Goal: Task Accomplishment & Management: Manage account settings

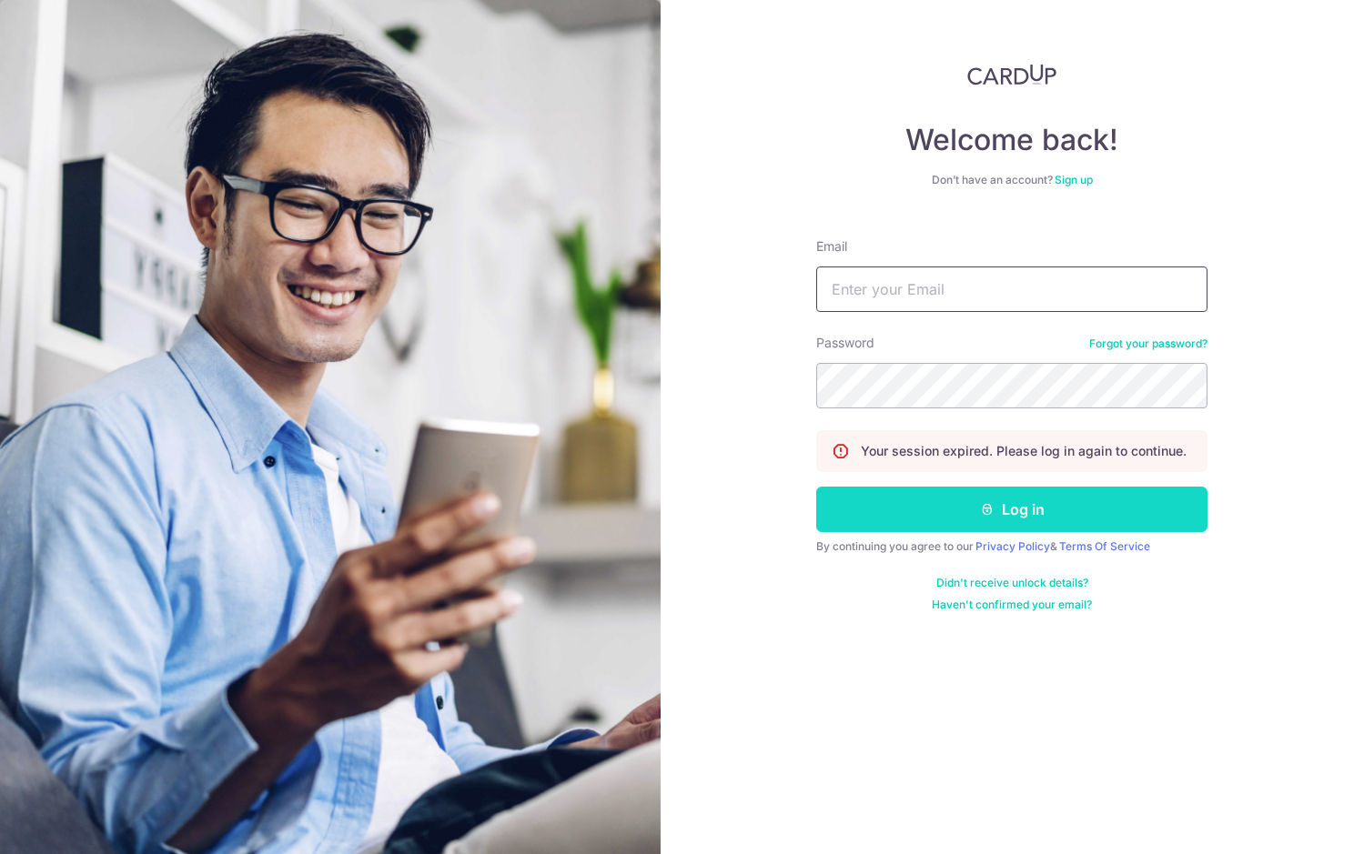
type input "[EMAIL_ADDRESS][DOMAIN_NAME]"
click at [978, 511] on button "Log in" at bounding box center [1011, 509] width 391 height 45
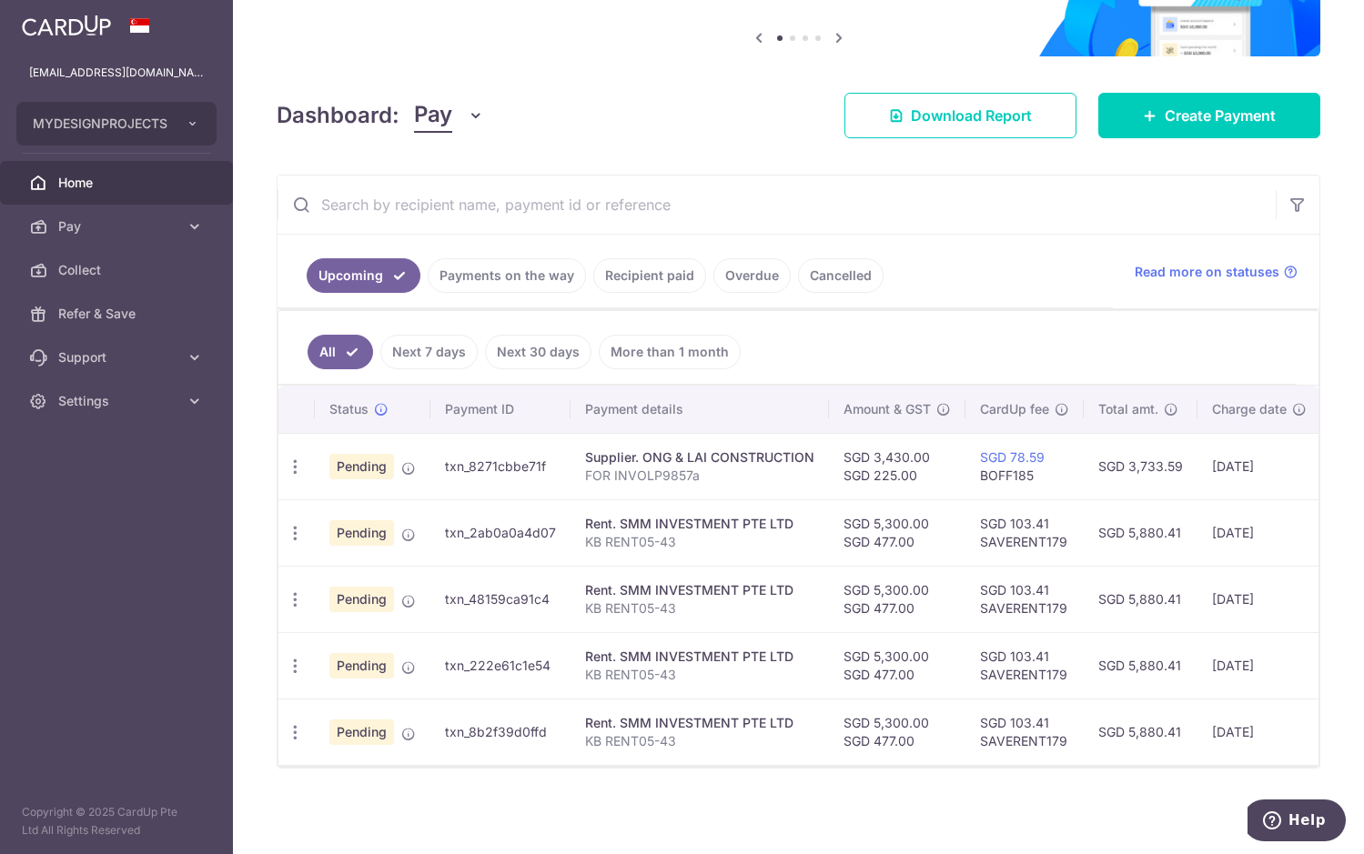
scroll to position [181, 0]
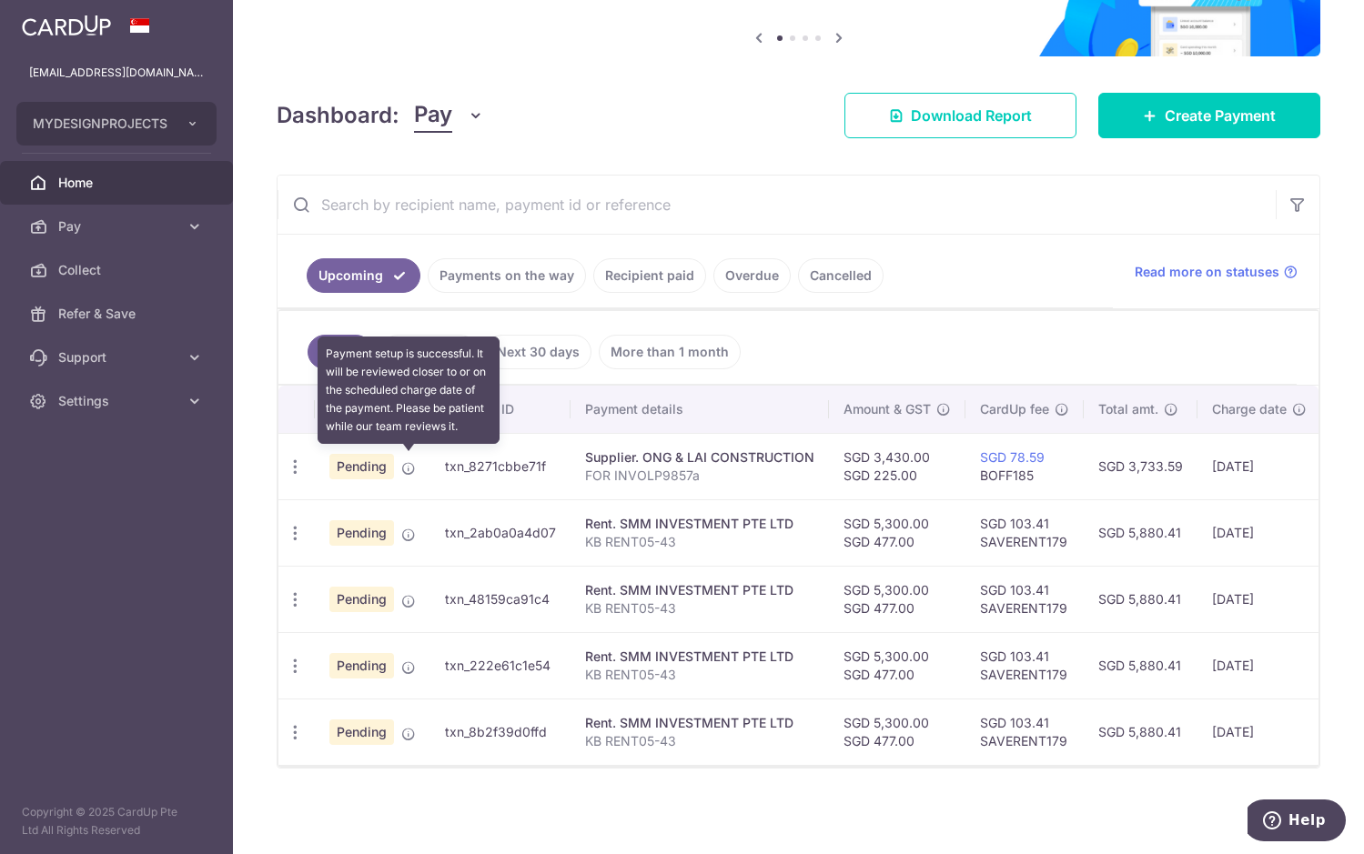
click at [405, 465] on icon at bounding box center [408, 468] width 15 height 15
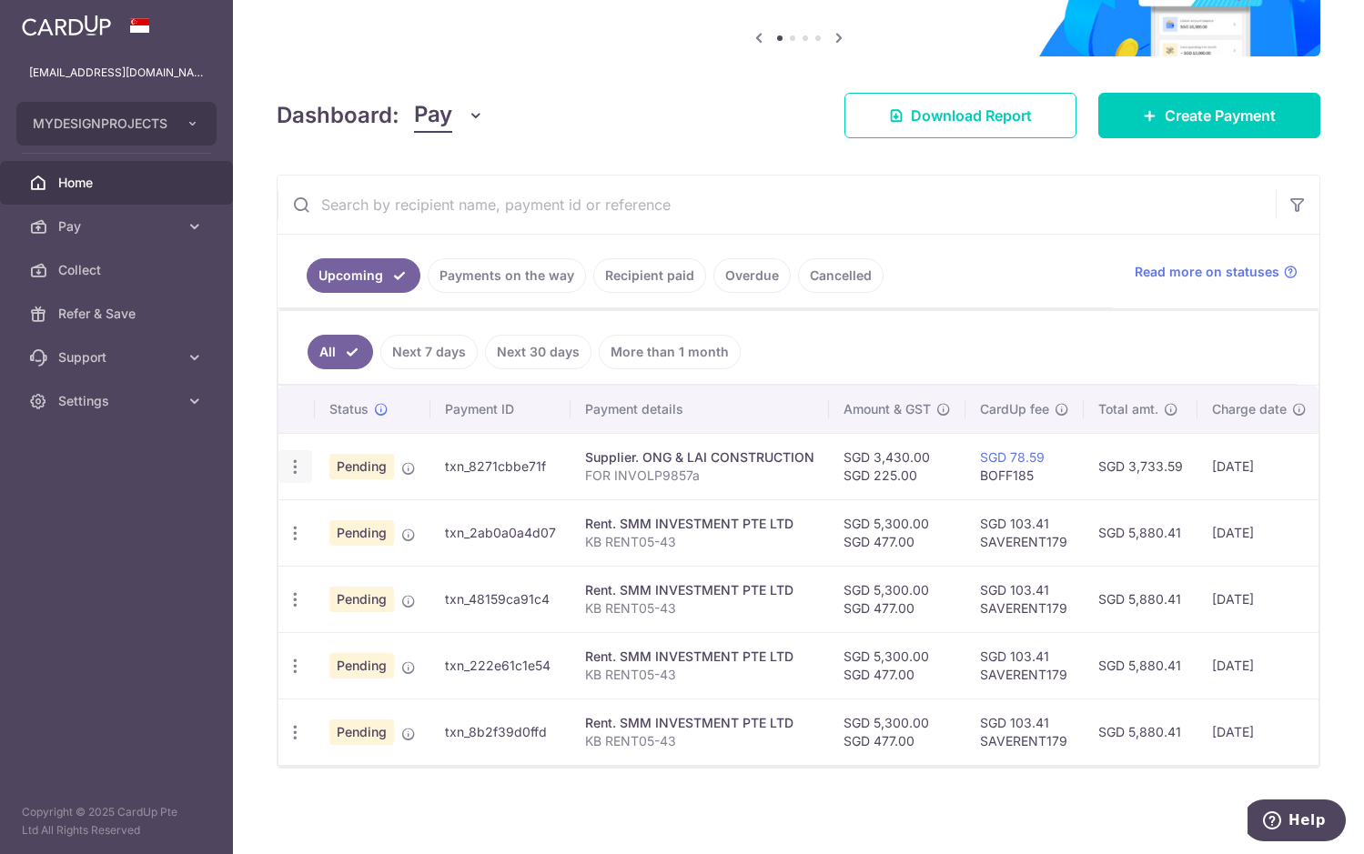
click at [303, 464] on icon "button" at bounding box center [295, 467] width 19 height 19
click at [397, 599] on span "Upload doc" at bounding box center [392, 606] width 124 height 22
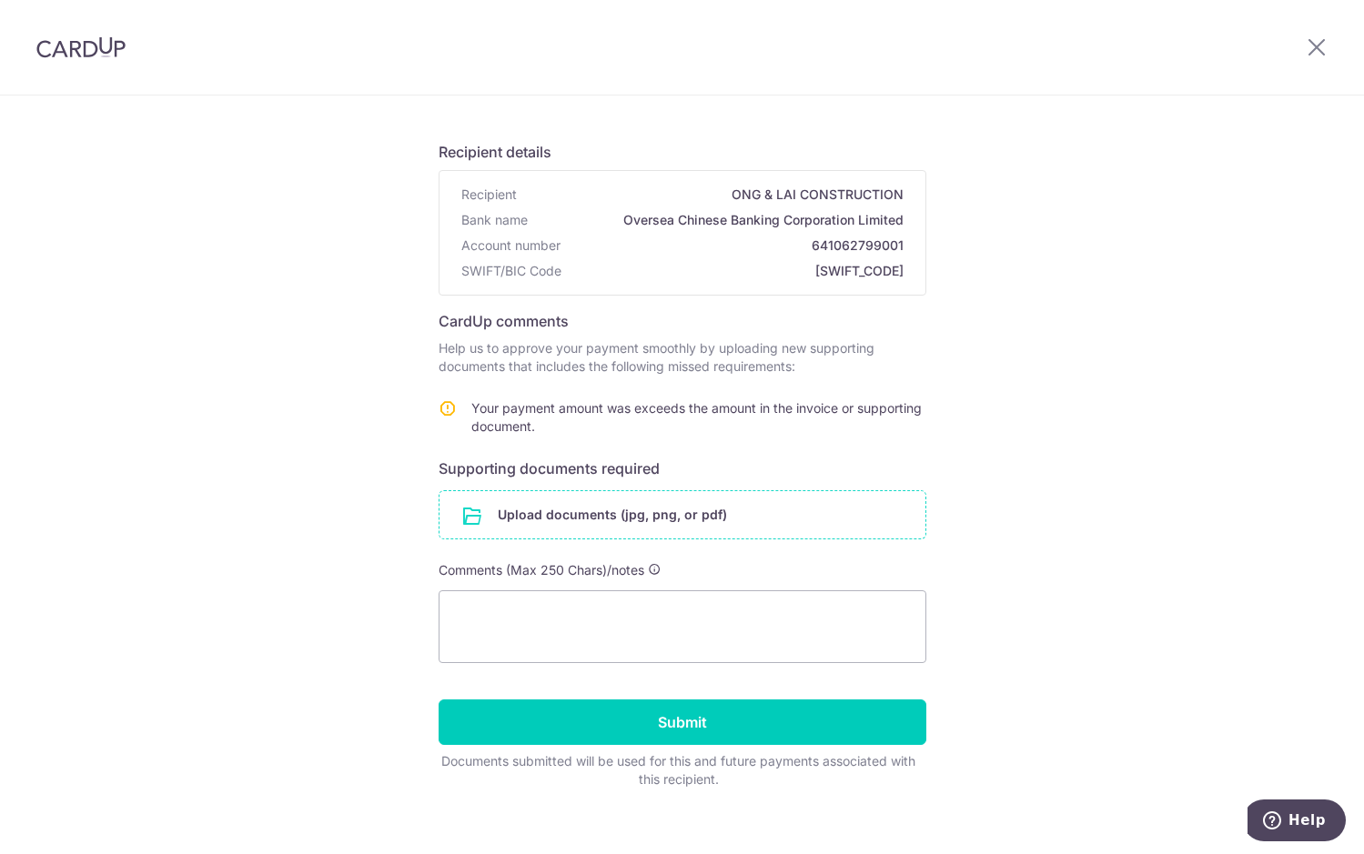
scroll to position [90, 0]
click at [701, 518] on input "file" at bounding box center [682, 513] width 486 height 47
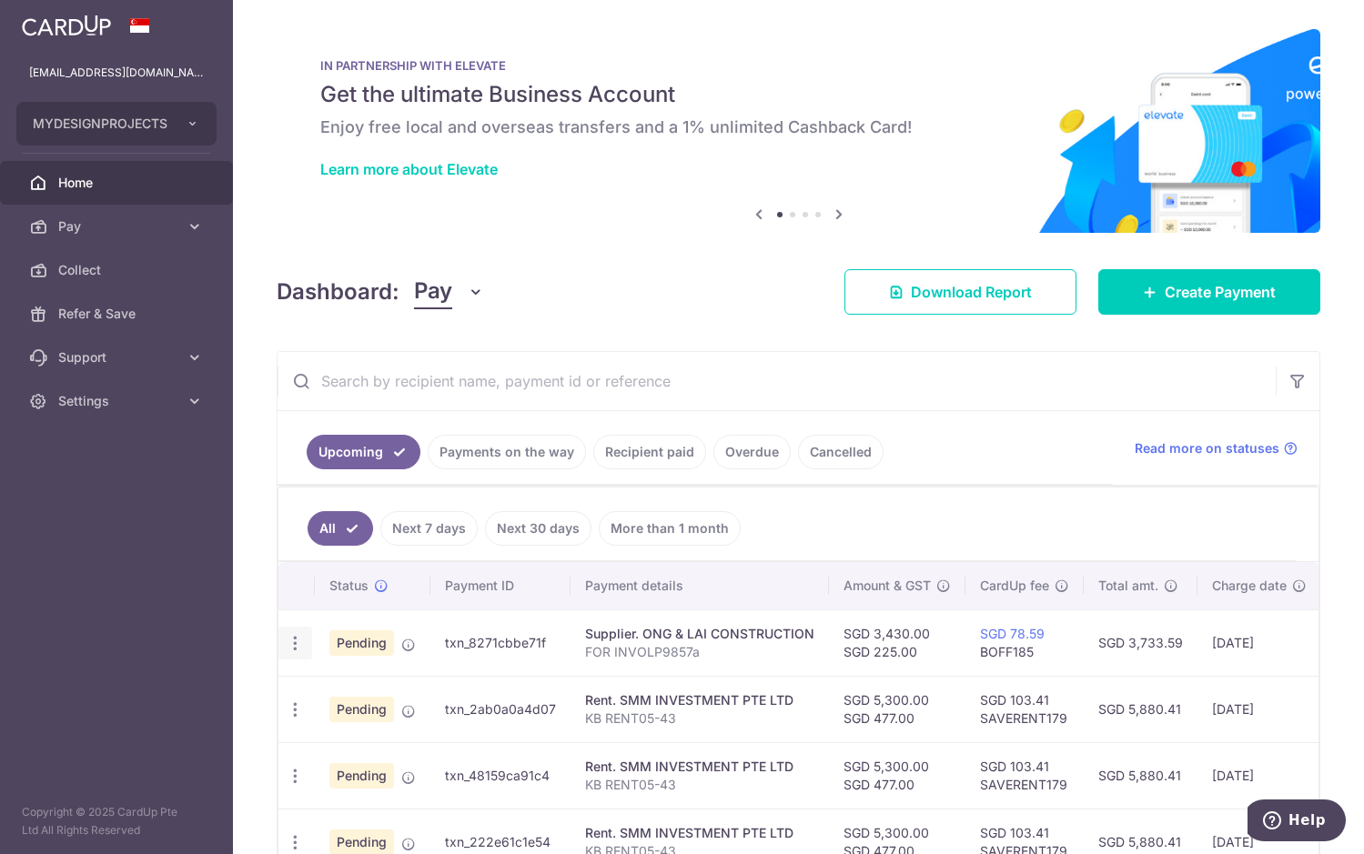
click at [305, 643] on div "Update payment Cancel payment Upload doc" at bounding box center [295, 644] width 34 height 34
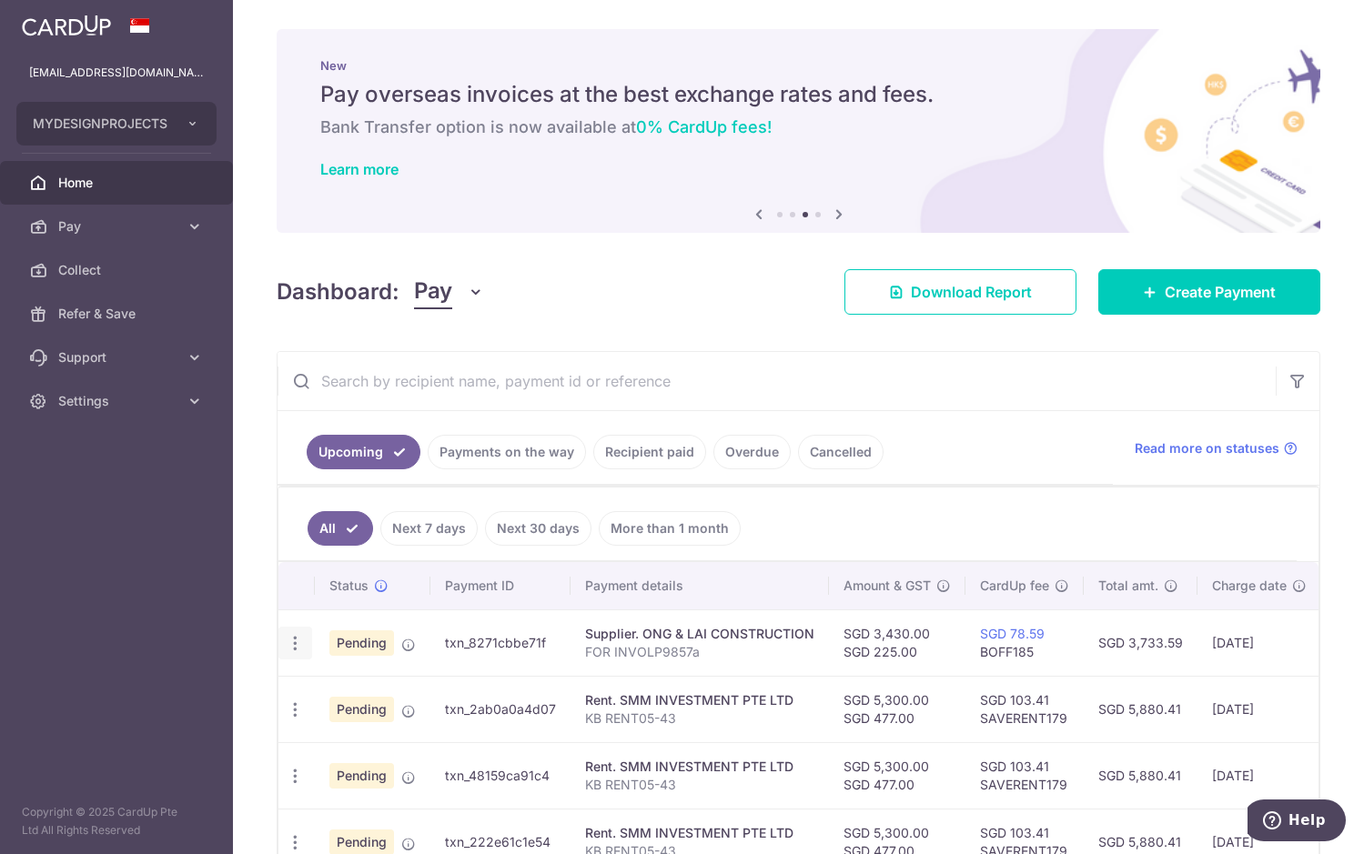
click at [296, 648] on icon "button" at bounding box center [295, 643] width 19 height 19
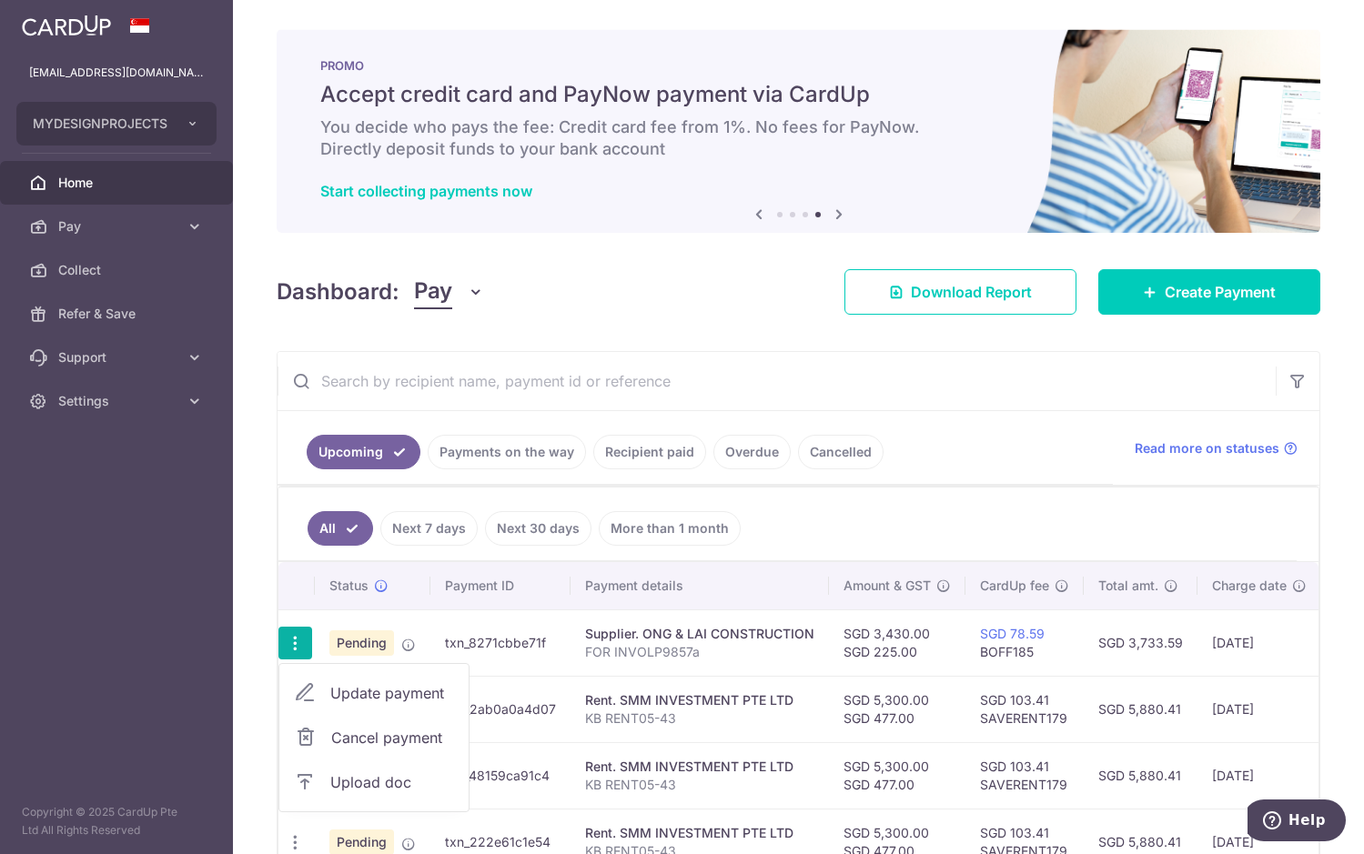
click at [409, 698] on span "Update payment" at bounding box center [392, 693] width 124 height 22
radio input "true"
type input "3,430.00"
type input "225.00"
type input "07/10/2025"
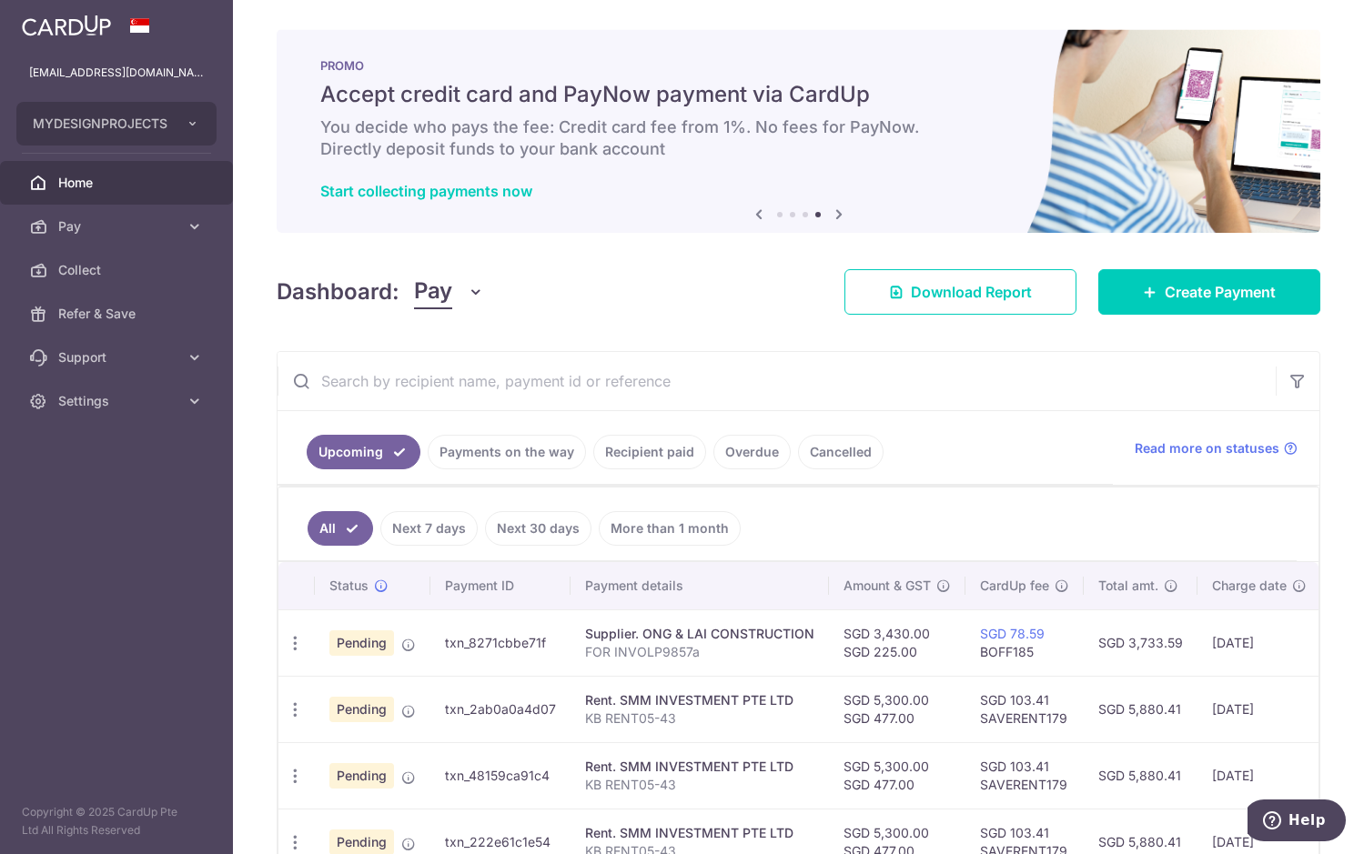
type input "FOR INVOLP9857a"
type input "LAI PLUMBING"
type input "BOFF185"
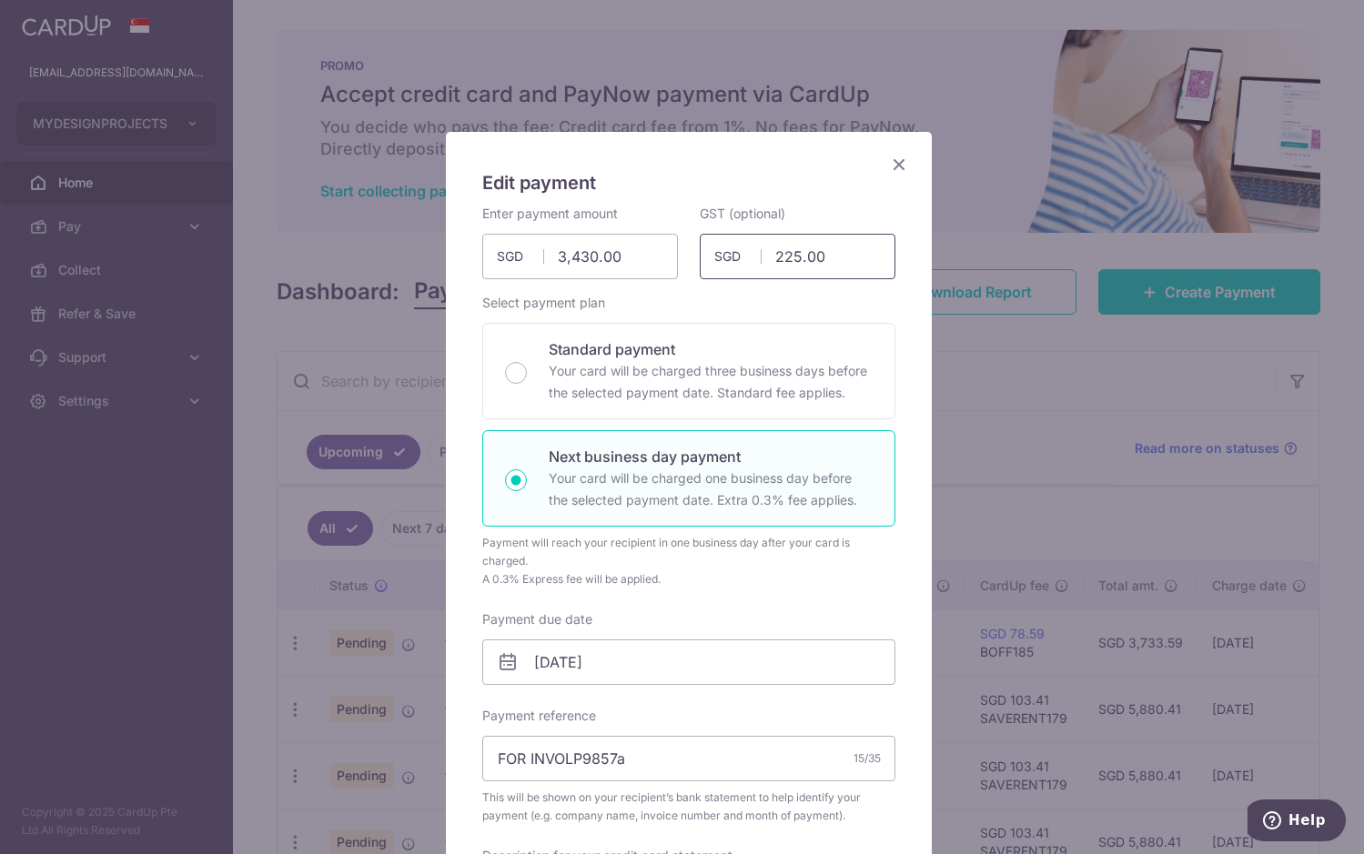
drag, startPoint x: 838, startPoint y: 259, endPoint x: 686, endPoint y: 267, distance: 152.2
click at [689, 267] on div "GST (optional) 225.00 225.00 SGD" at bounding box center [797, 242] width 217 height 75
click at [710, 324] on div "Standard payment Your card will be charged three business days before the selec…" at bounding box center [688, 371] width 413 height 96
radio input "true"
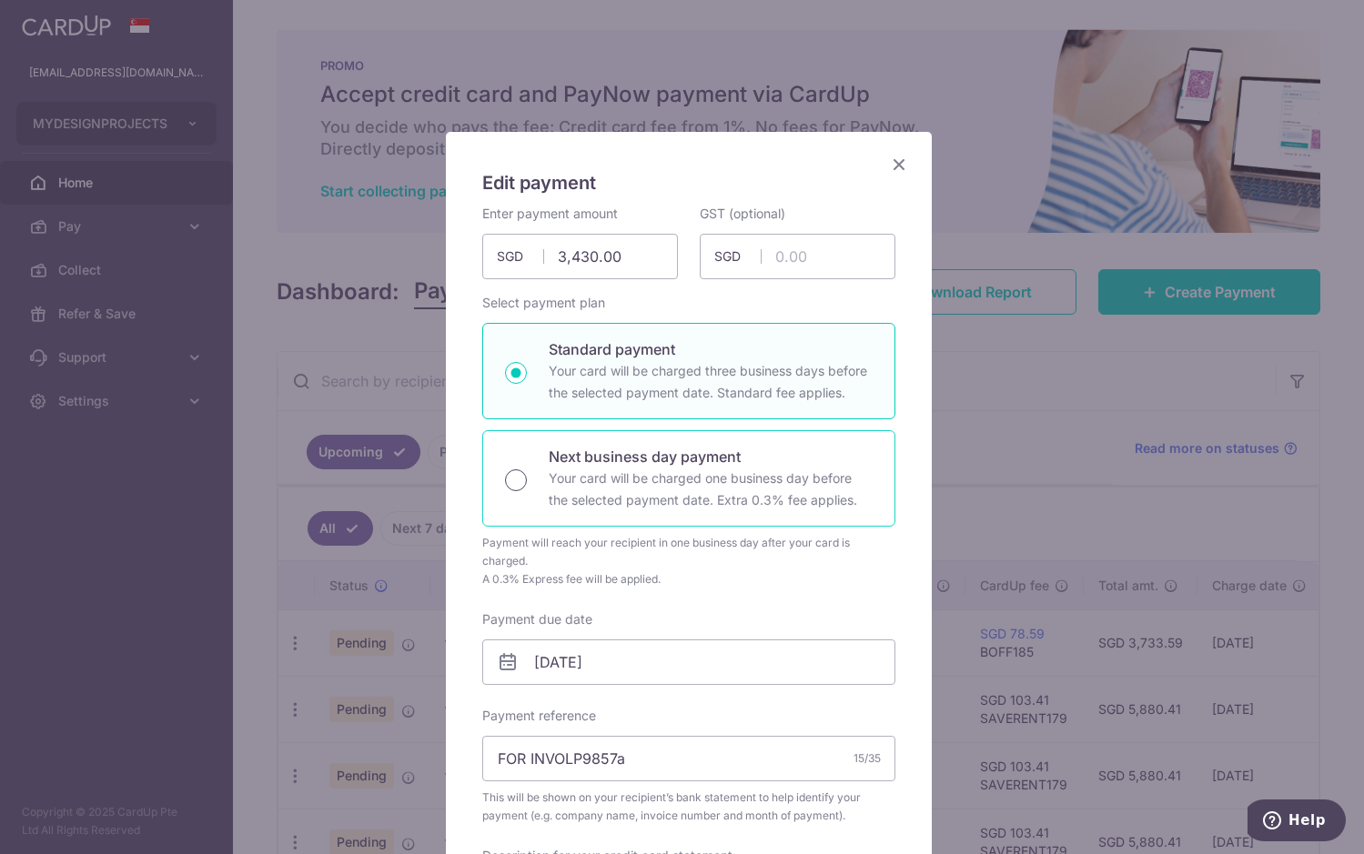
click at [509, 489] on input "Next business day payment Your card will be charged one business day before the…" at bounding box center [516, 480] width 22 height 22
radio input "true"
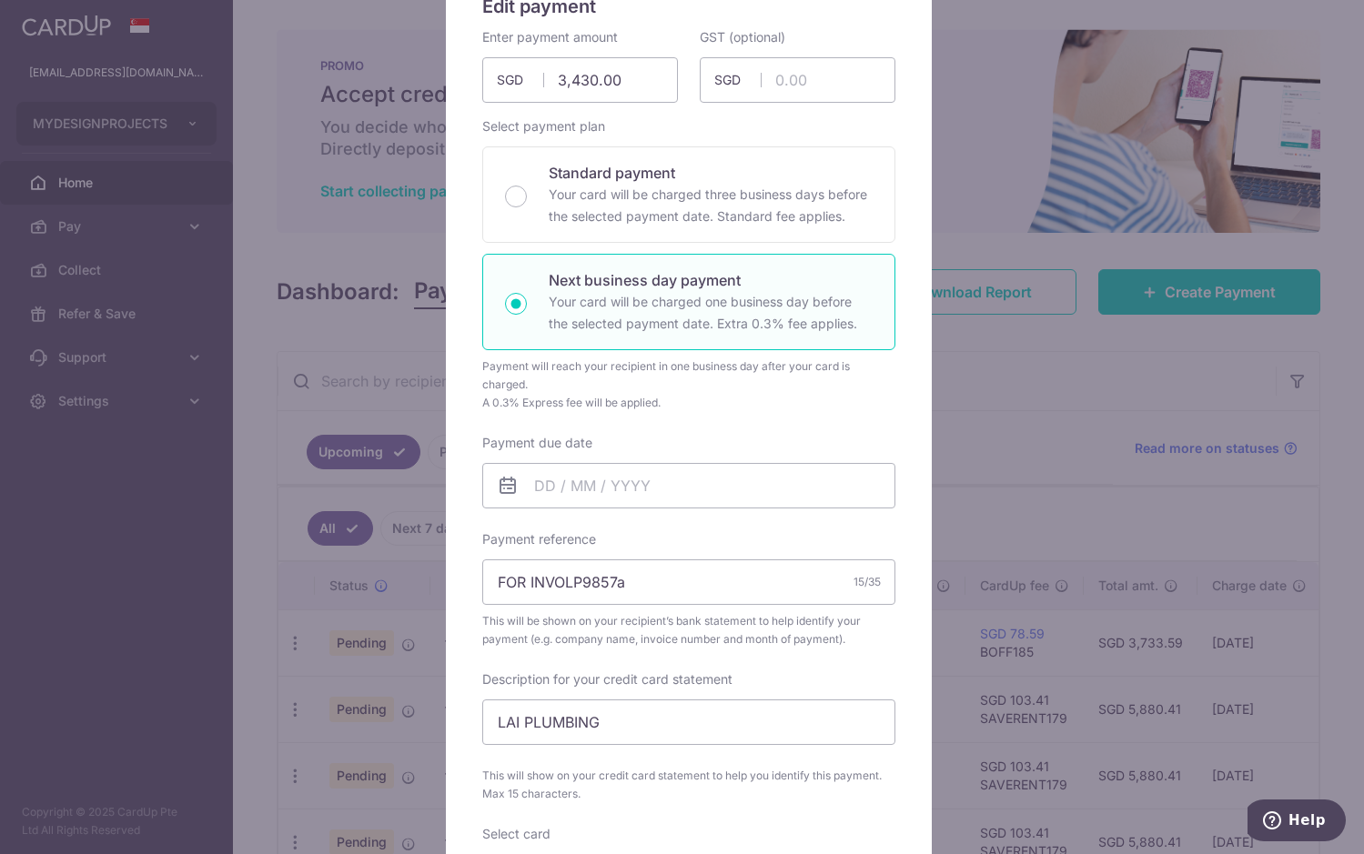
click at [532, 659] on div "Enter payment amount 3,430.00 3430.00 SGD To change the payment amount, please …" at bounding box center [688, 526] width 413 height 997
click at [530, 484] on input "Payment due date" at bounding box center [688, 480] width 413 height 45
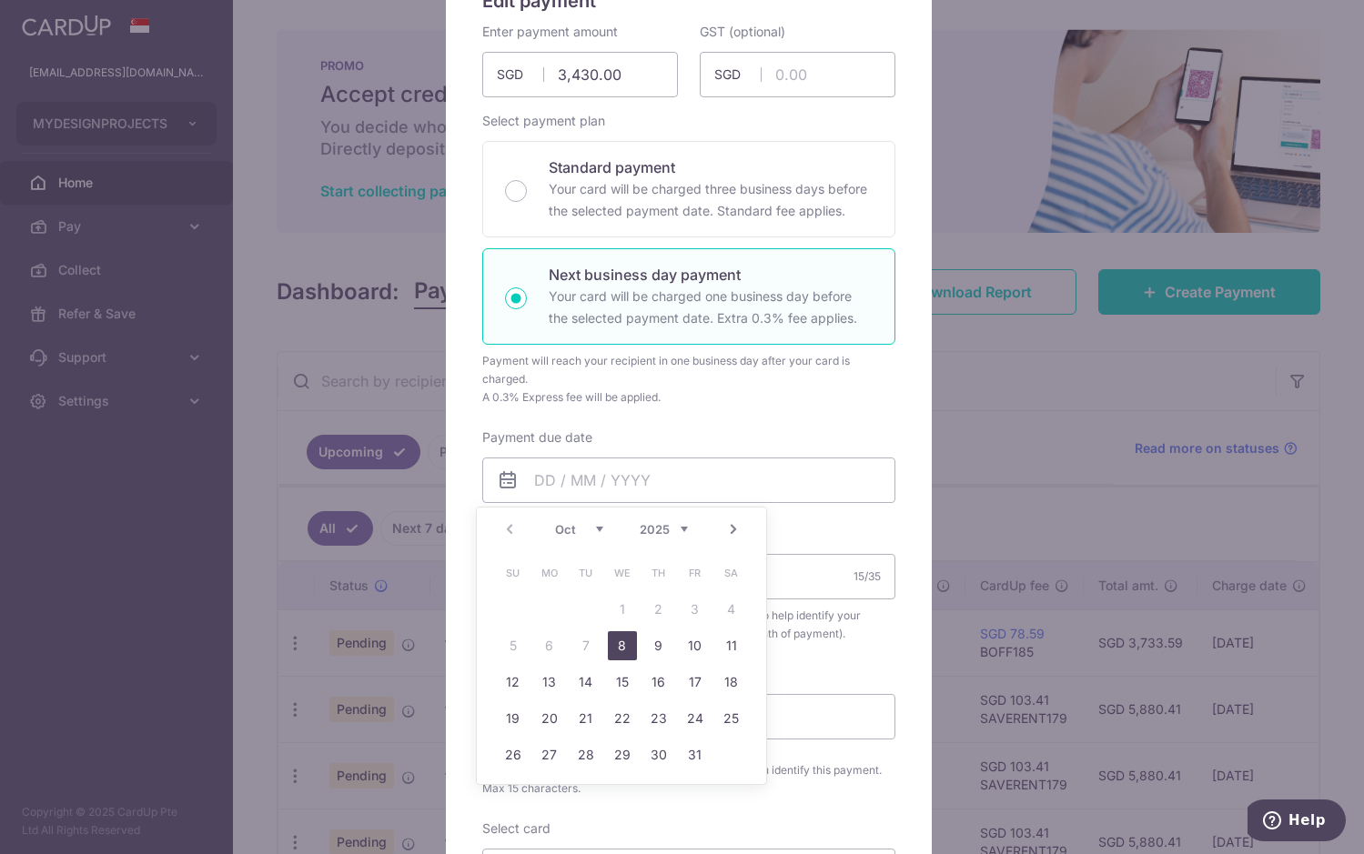
click at [628, 645] on link "8" at bounding box center [622, 645] width 29 height 29
type input "[DATE]"
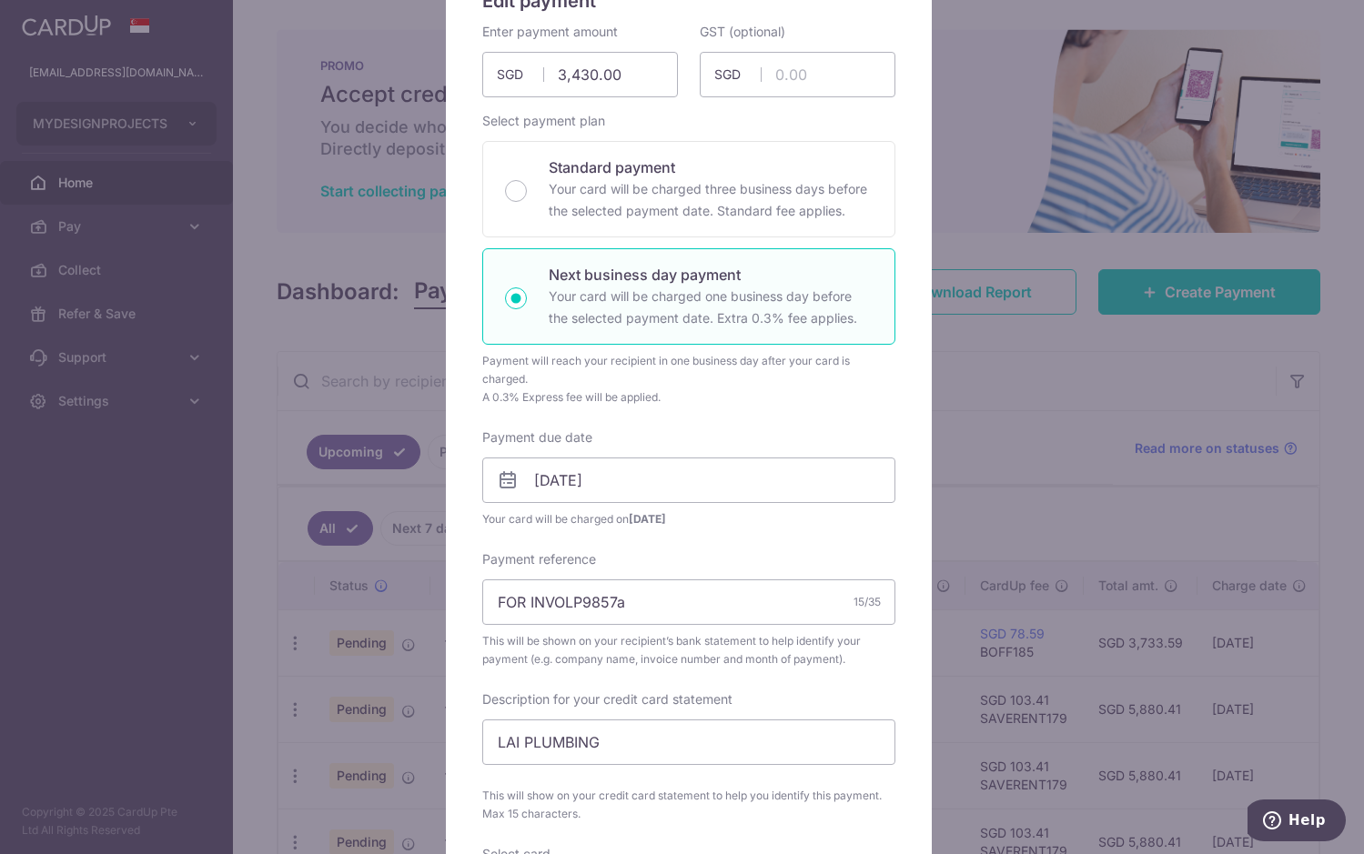
click at [721, 540] on div "Enter payment amount 3,430.00 3430.00 SGD To change the payment amount, please …" at bounding box center [688, 534] width 413 height 1023
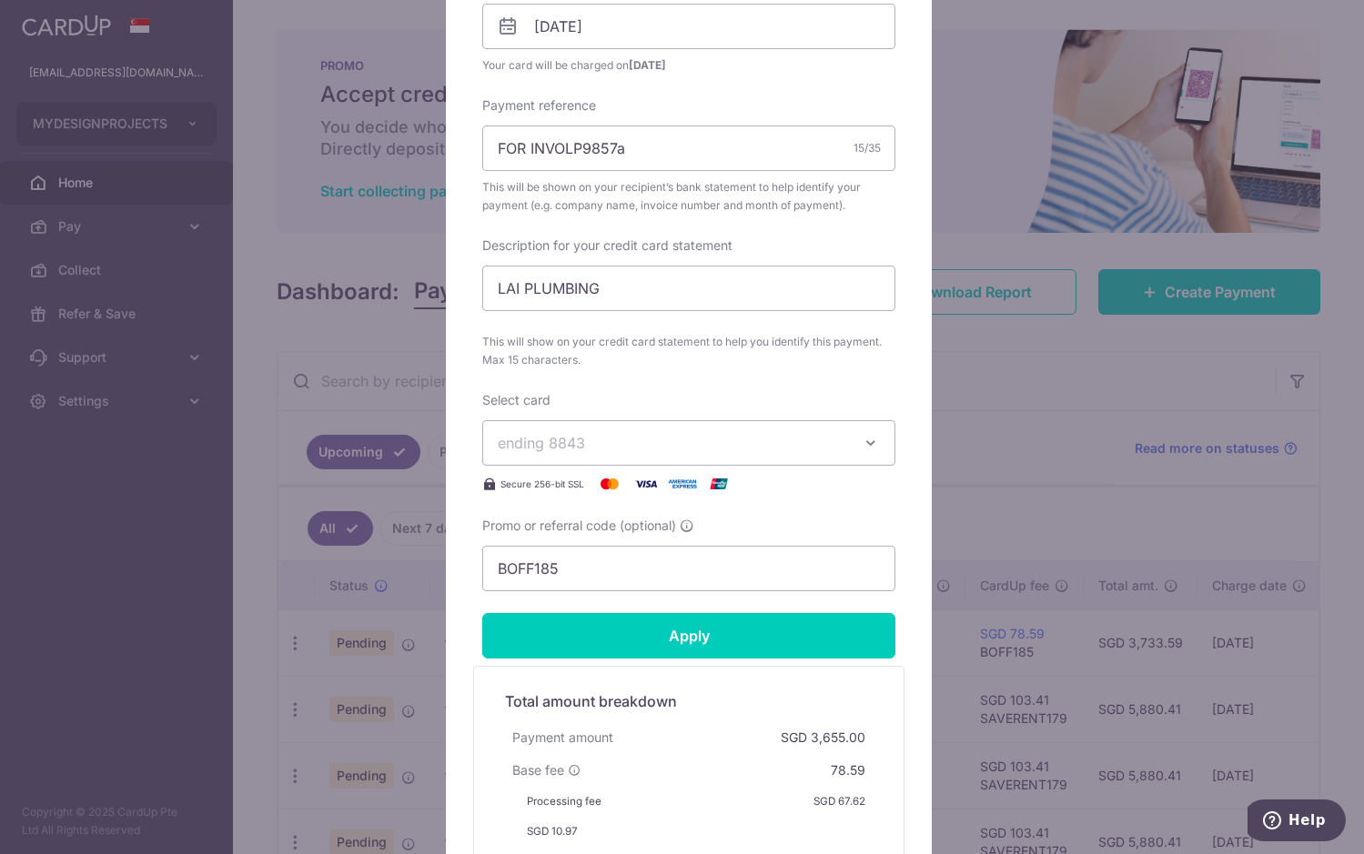
scroll to position [637, 0]
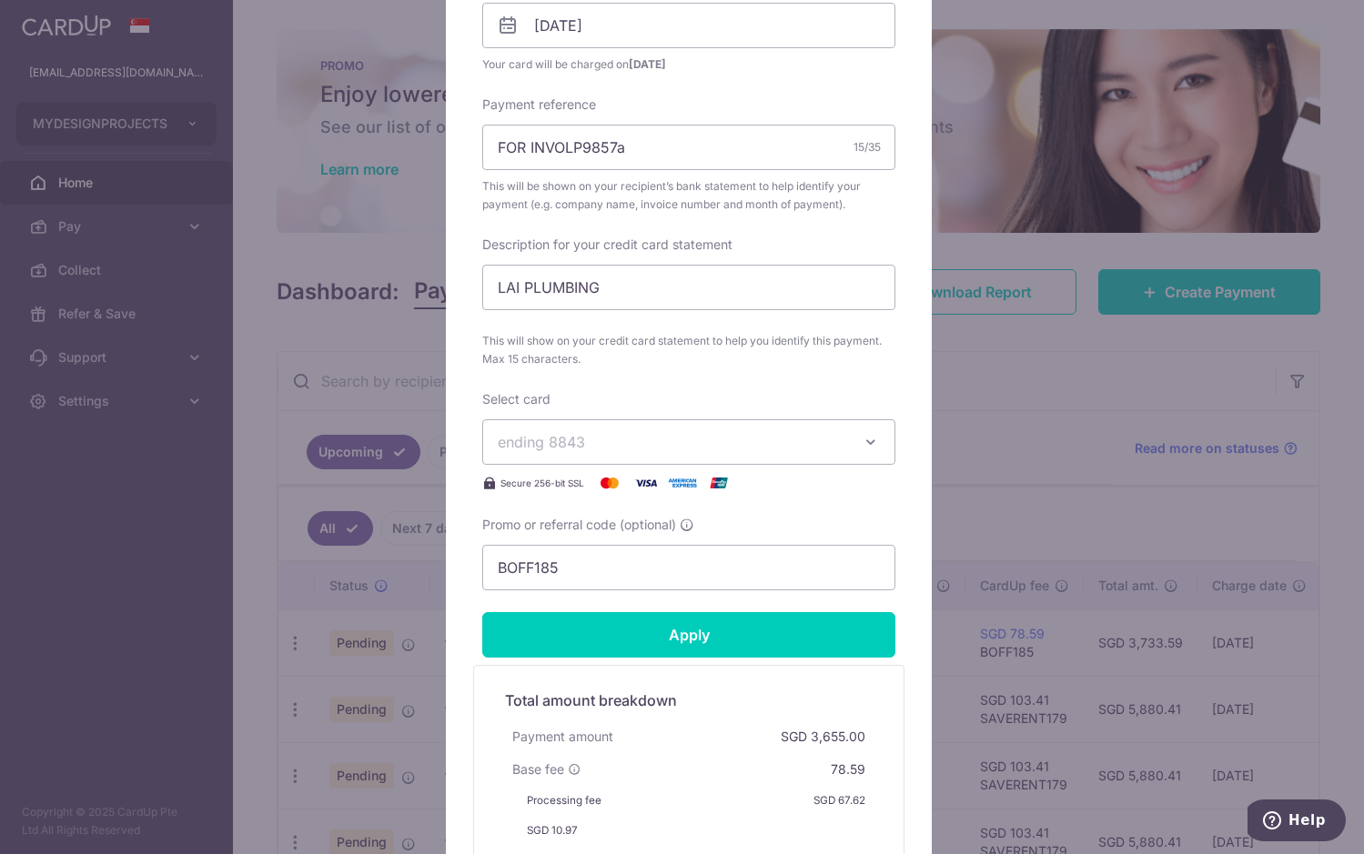
click at [742, 442] on span "ending 8843" at bounding box center [672, 442] width 349 height 22
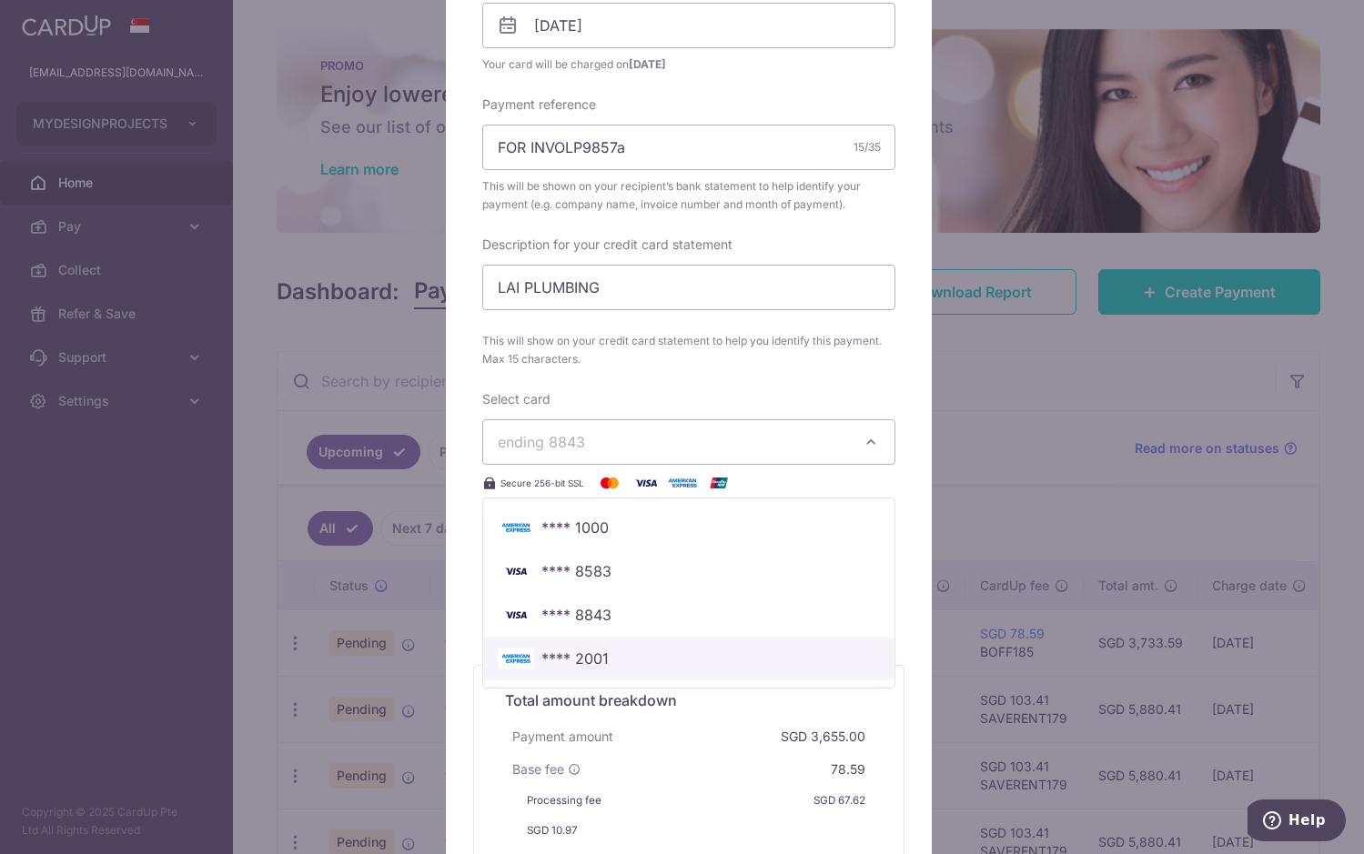
click at [583, 655] on span "**** 2001" at bounding box center [574, 659] width 67 height 22
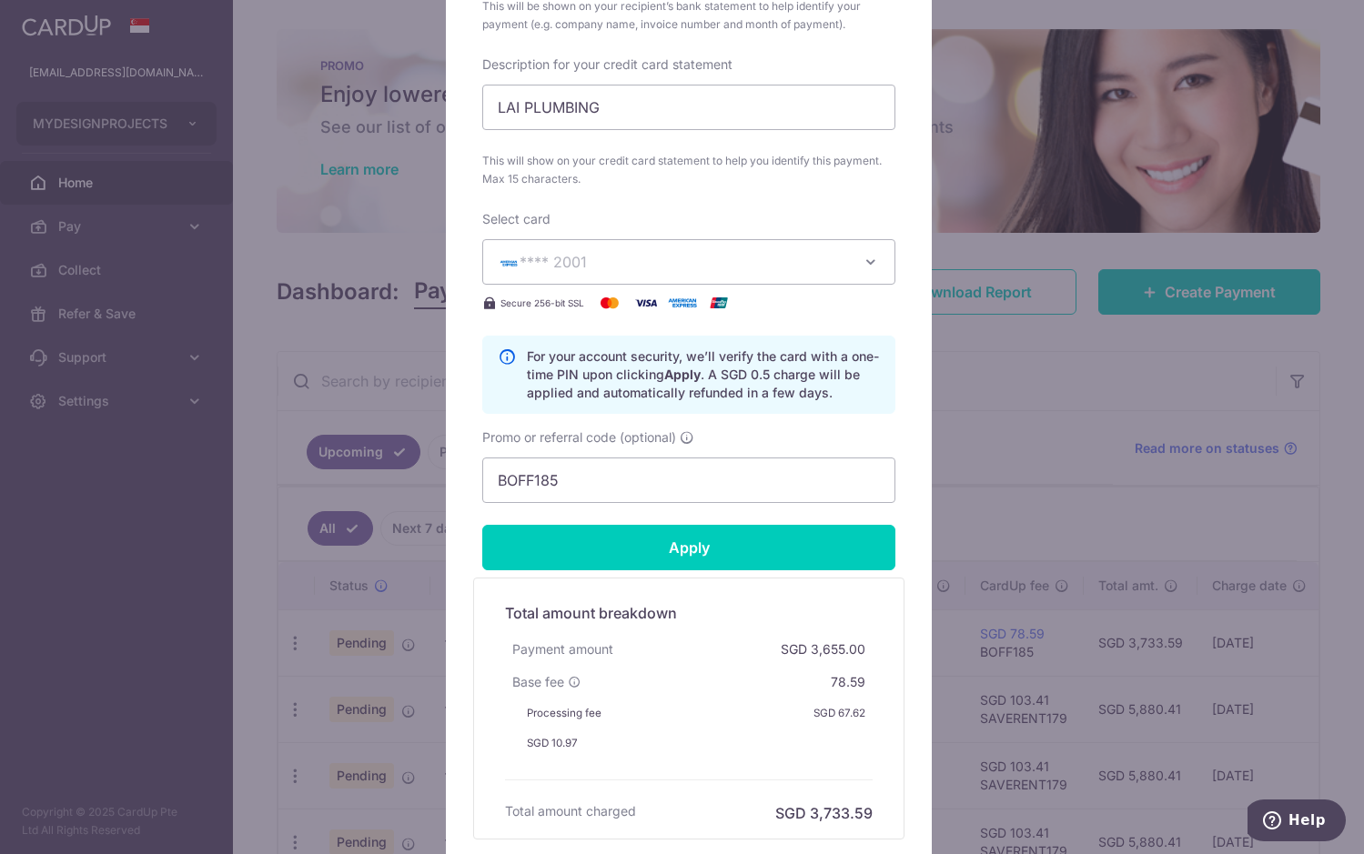
scroll to position [818, 0]
click at [676, 272] on button "**** 2001" at bounding box center [688, 260] width 413 height 45
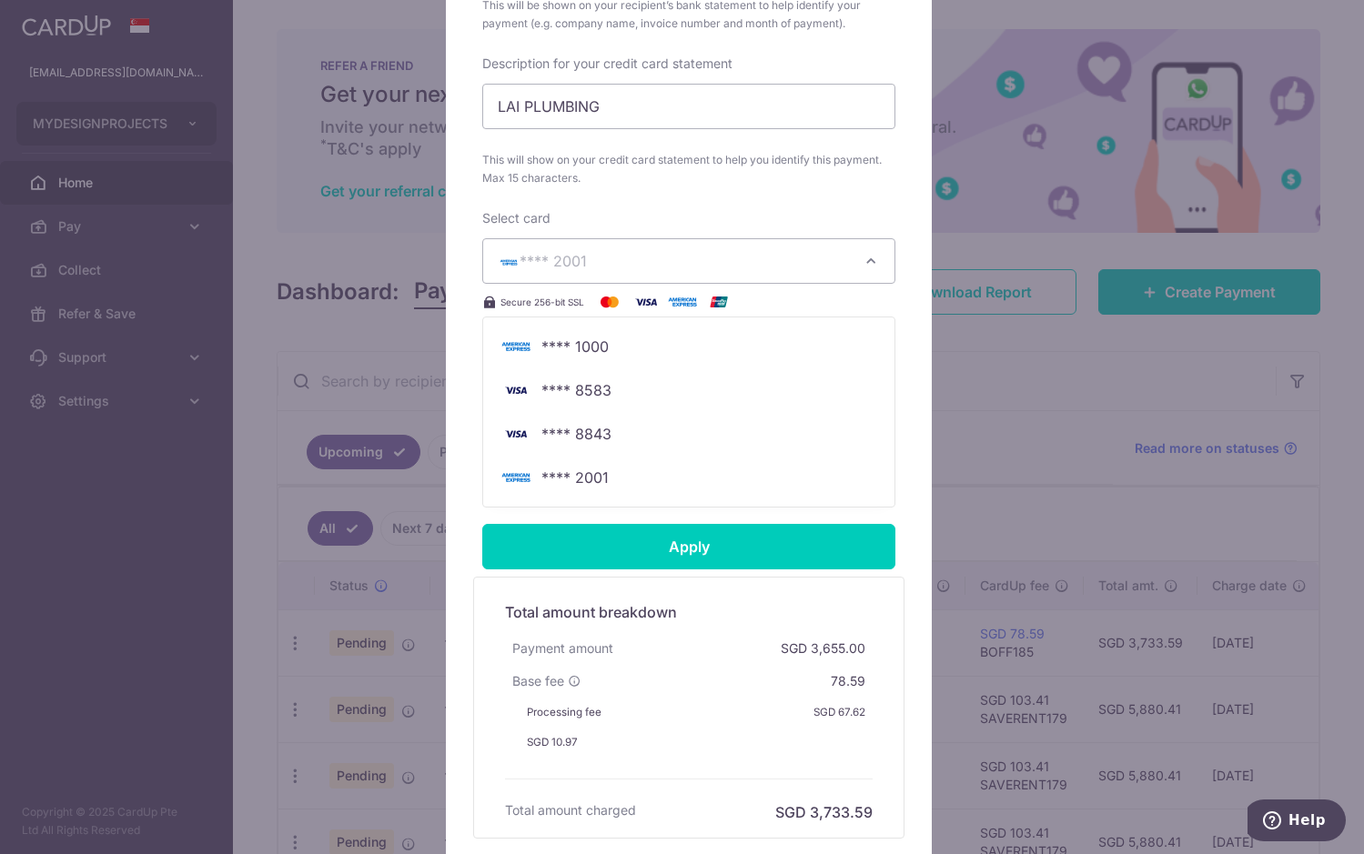
click at [787, 223] on div "Select card **** 2001 **** 1000 **** 8583 **** 8843 **** 2001 Secure 256-bit SSL" at bounding box center [688, 261] width 413 height 104
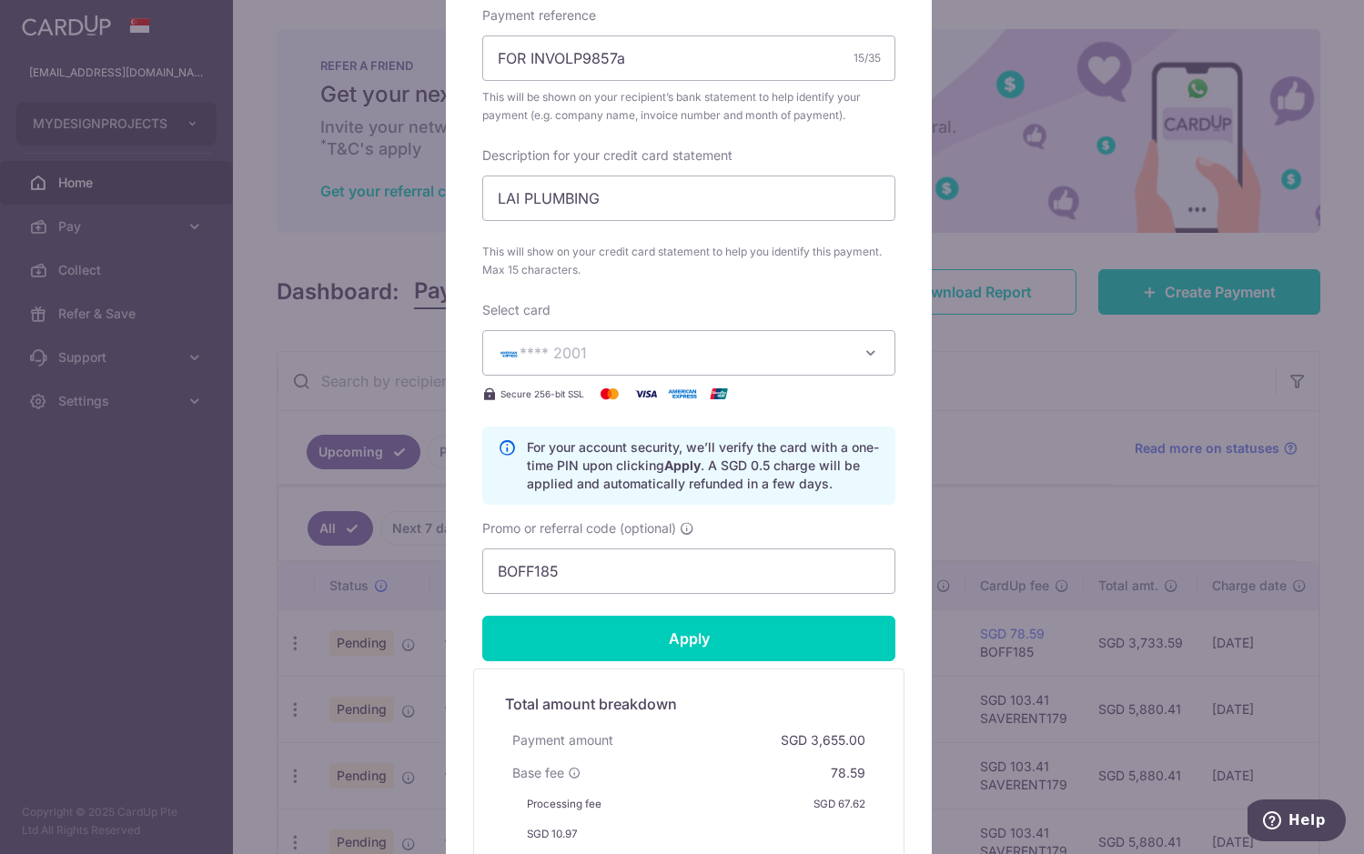
scroll to position [727, 0]
click at [722, 362] on button "**** 2001" at bounding box center [688, 351] width 413 height 45
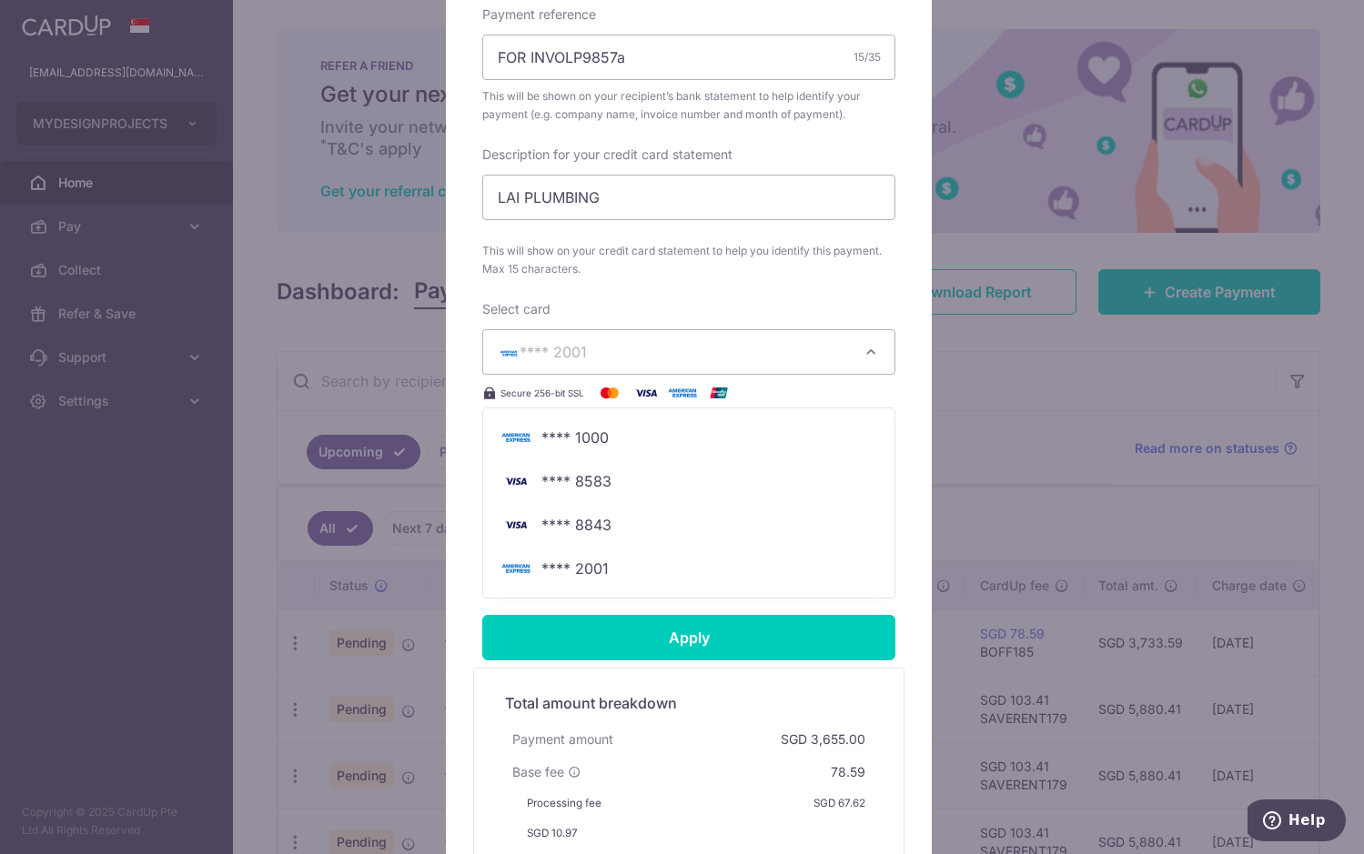
click at [721, 354] on span "**** 2001" at bounding box center [672, 352] width 349 height 22
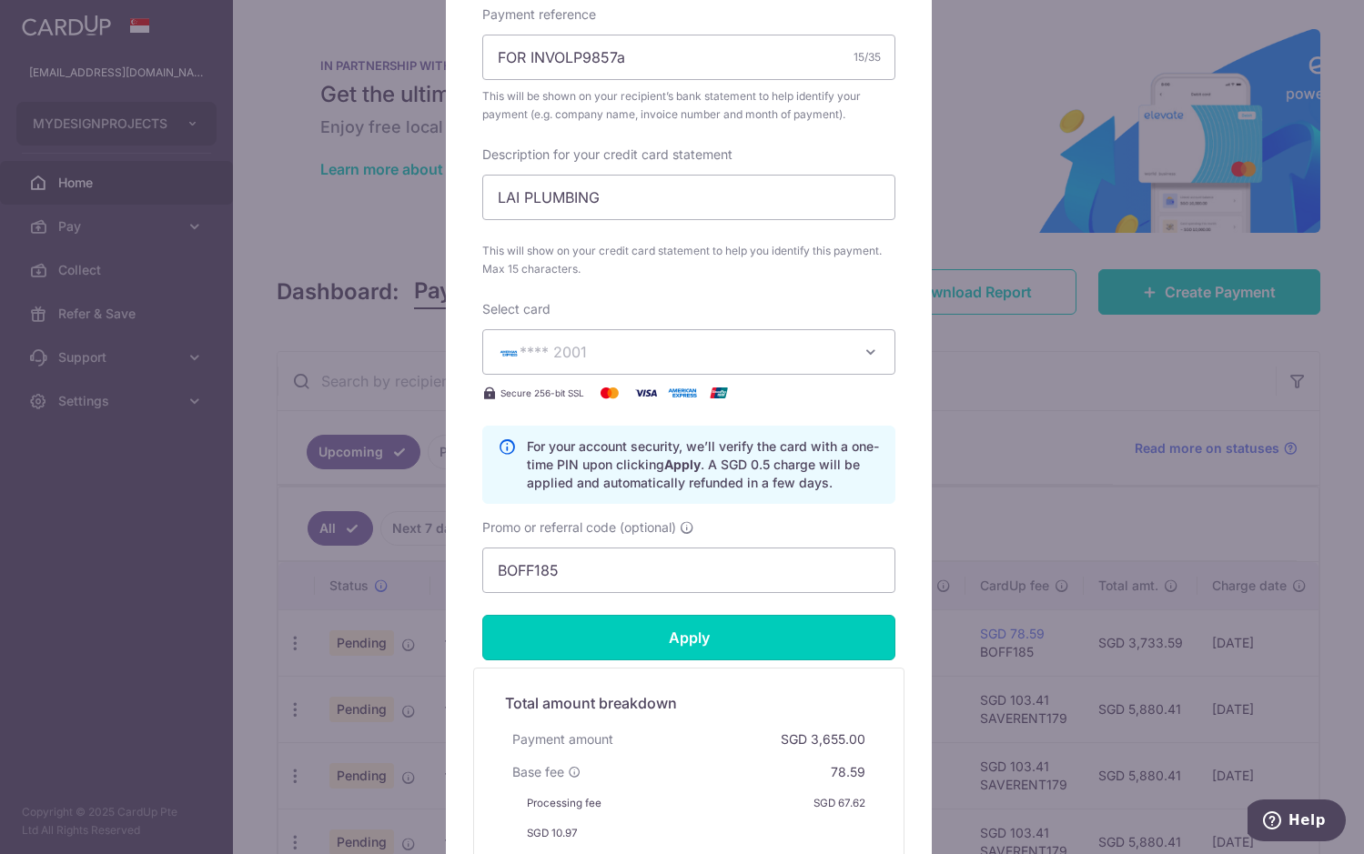
click at [673, 640] on input "Apply" at bounding box center [688, 637] width 413 height 45
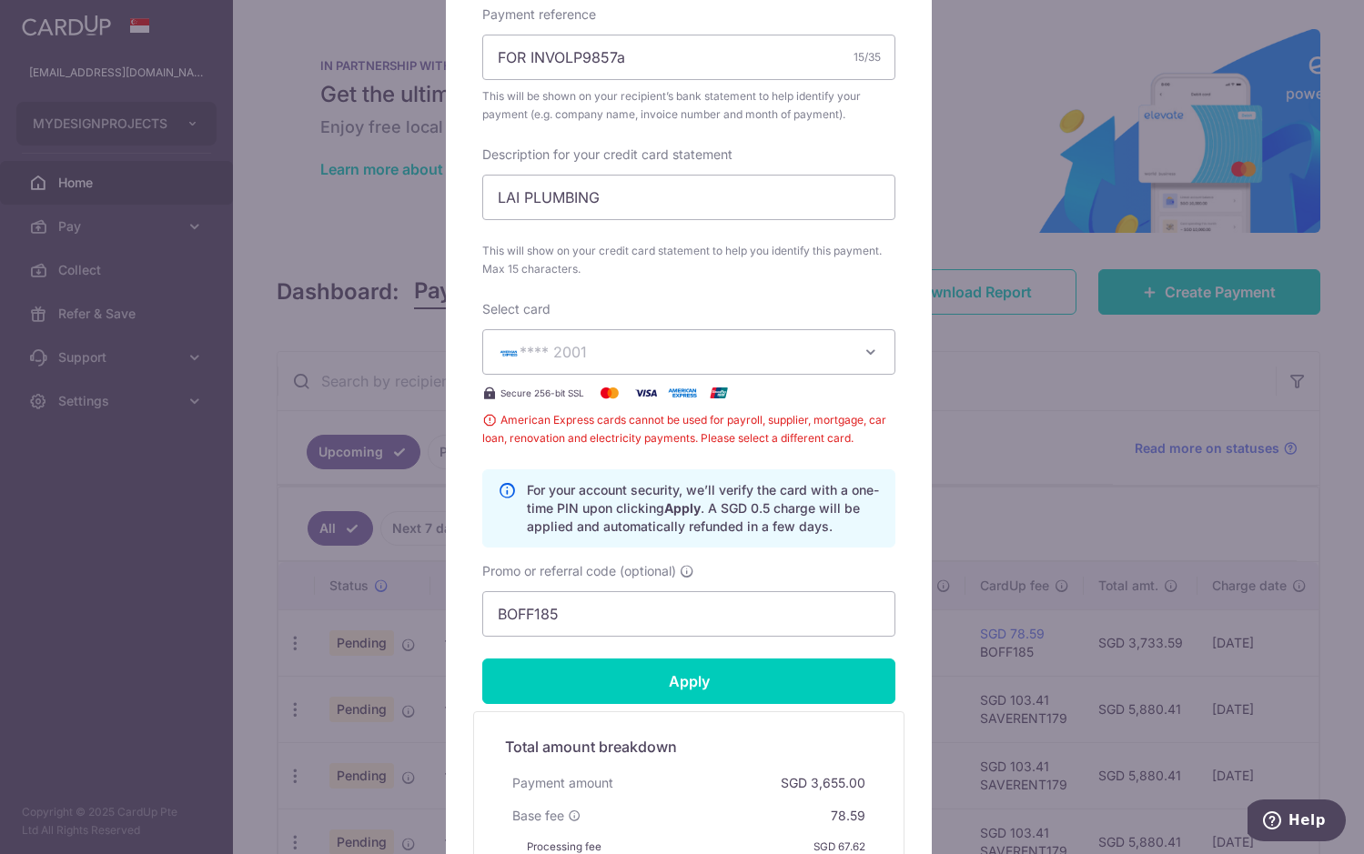
click at [681, 360] on span "**** 2001" at bounding box center [672, 352] width 349 height 22
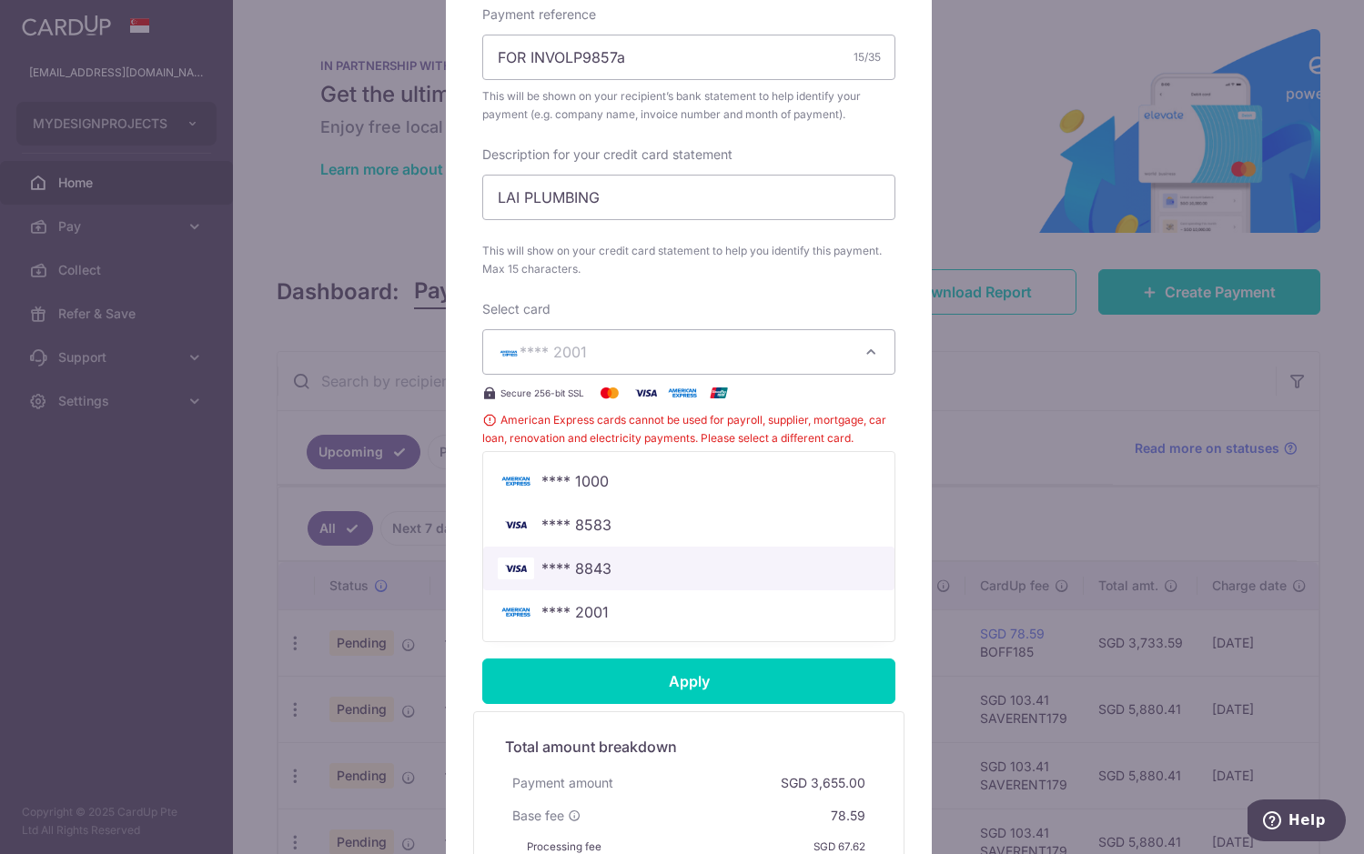
click at [649, 563] on span "**** 8843" at bounding box center [689, 569] width 382 height 22
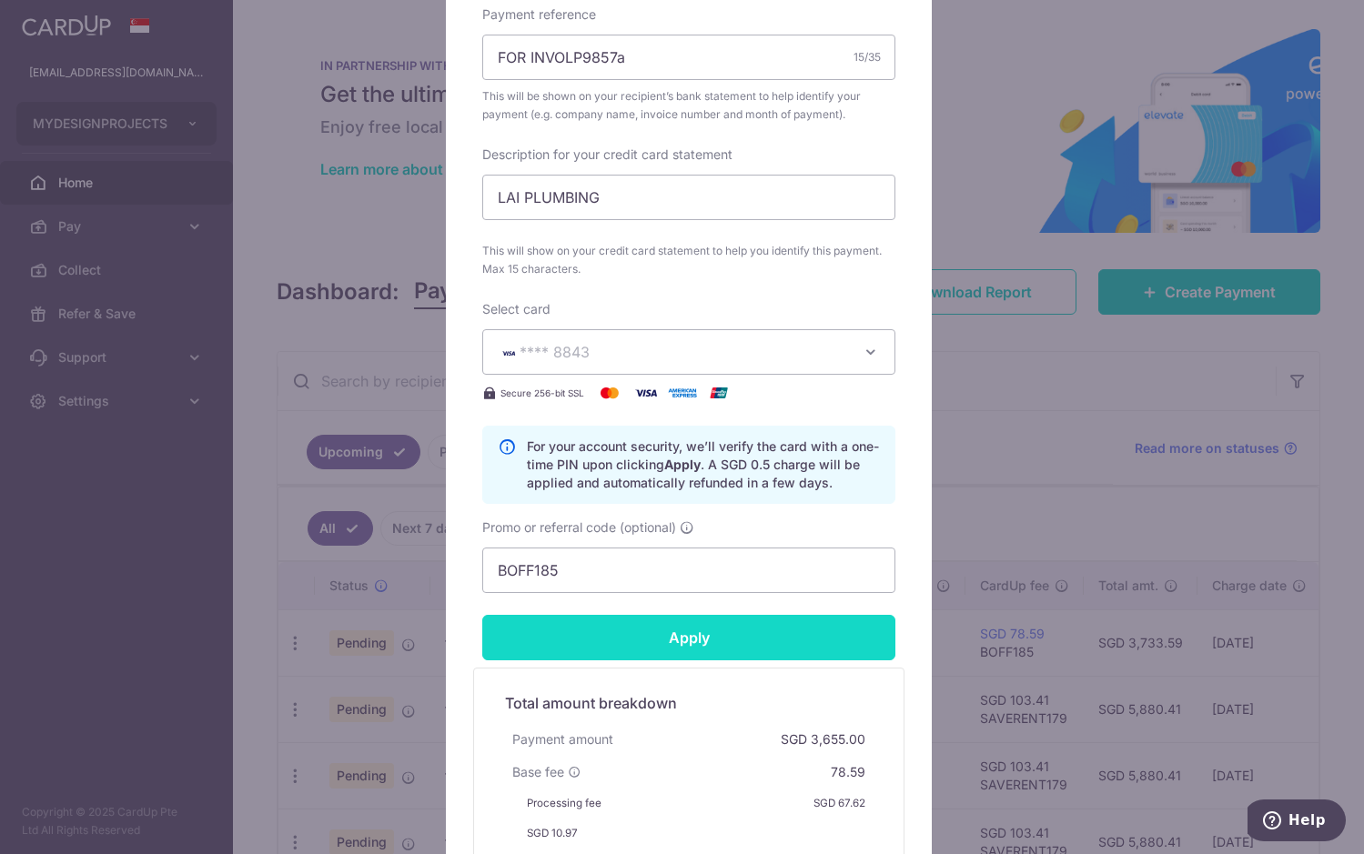
click at [669, 625] on input "Apply" at bounding box center [688, 637] width 413 height 45
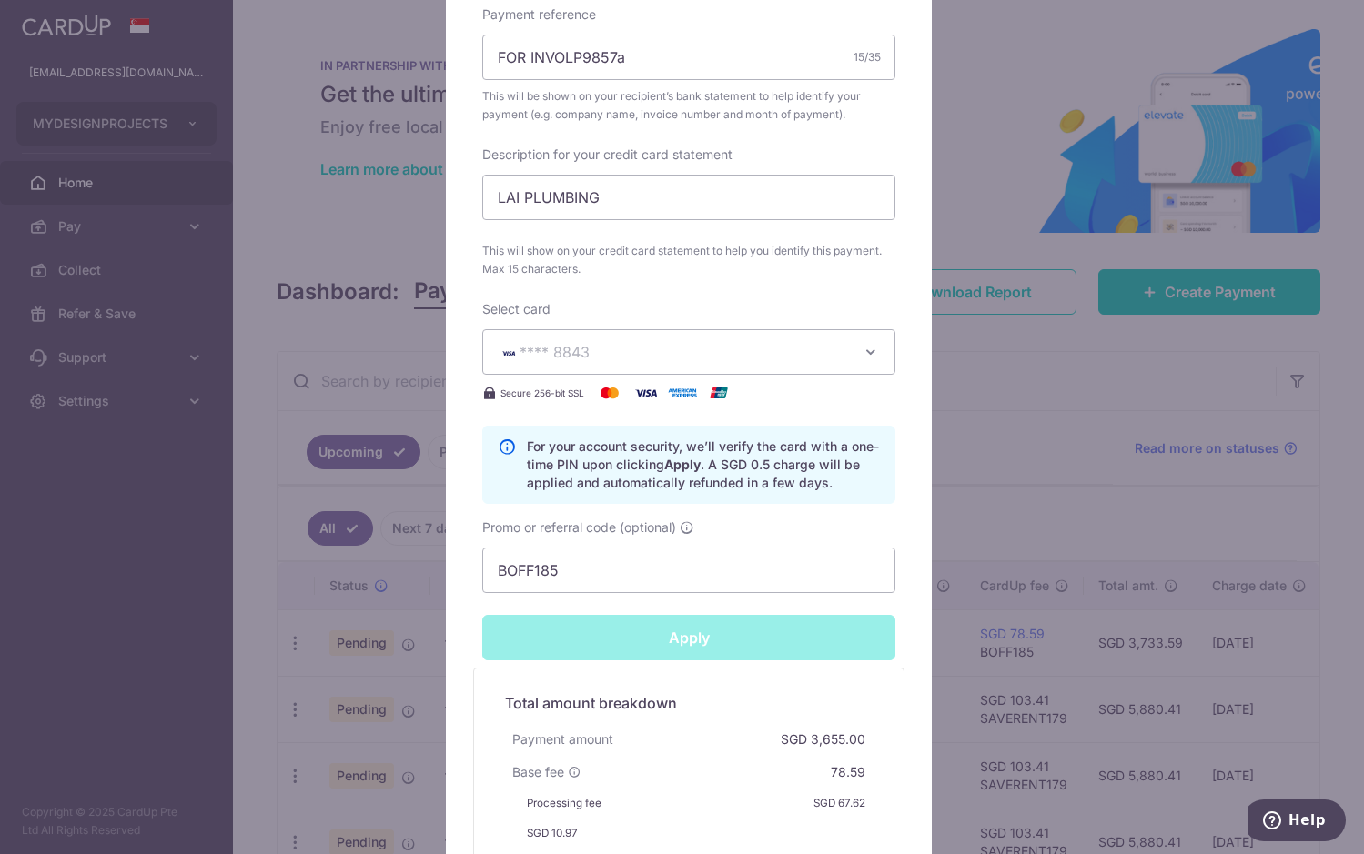
type input "Successfully Applied"
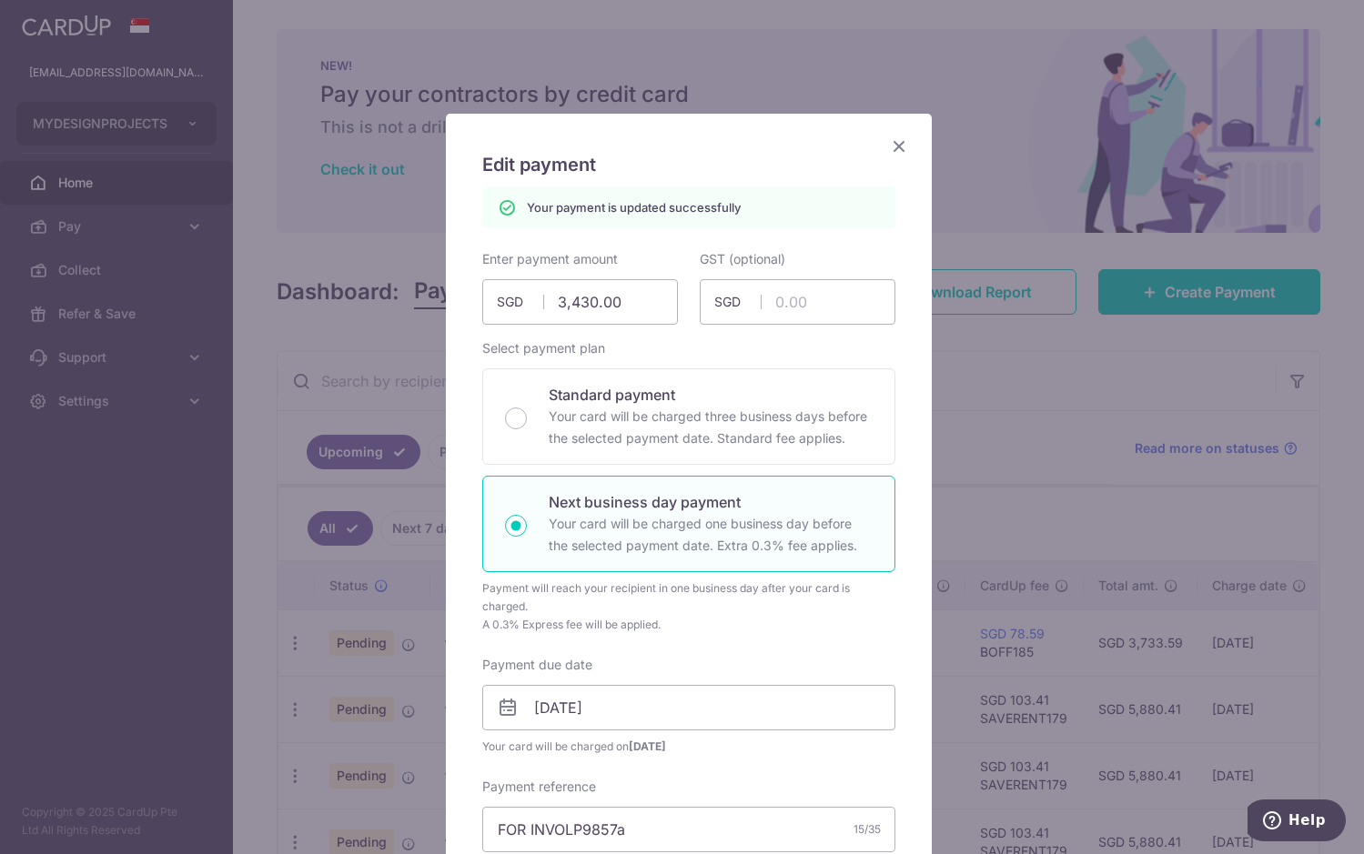
scroll to position [0, 0]
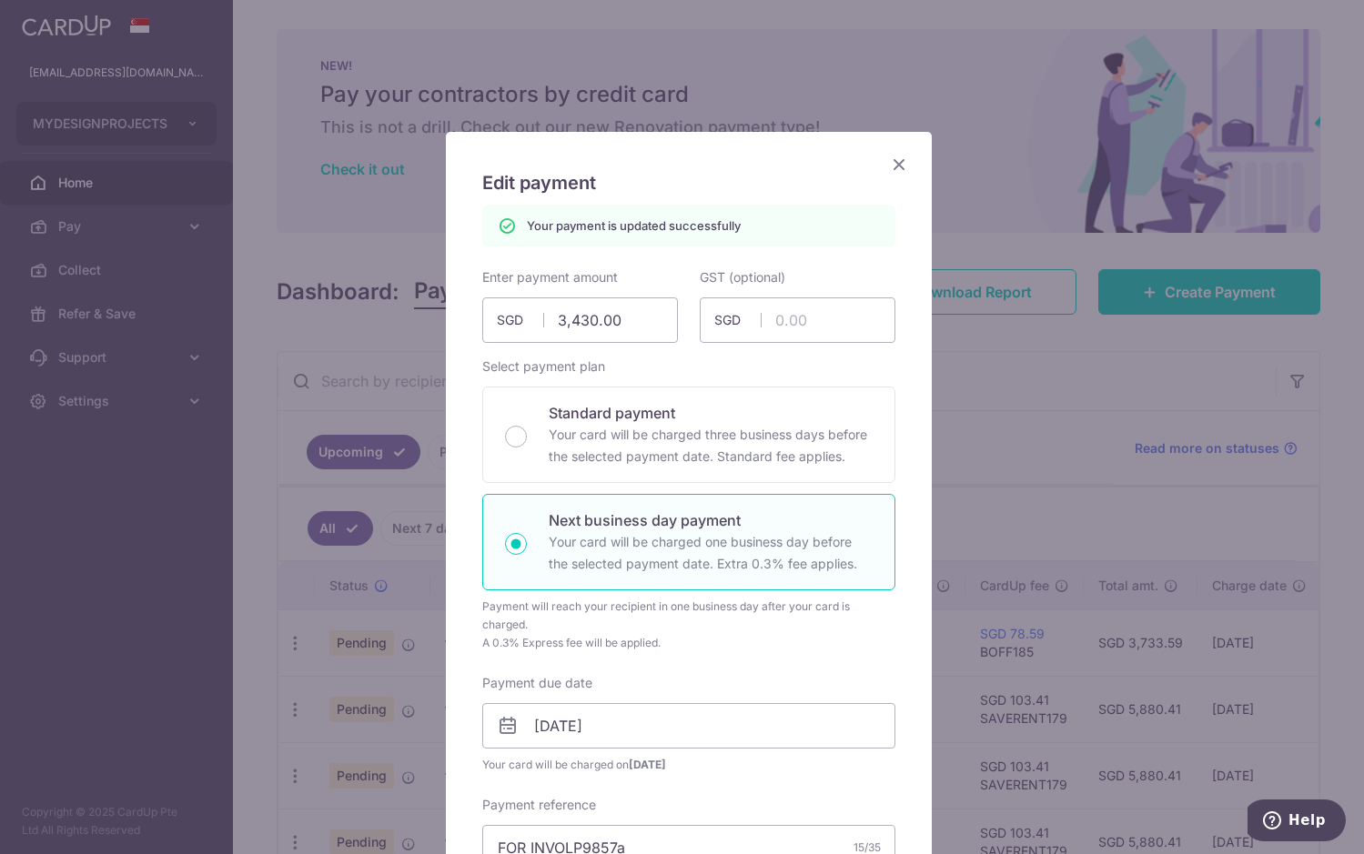
click at [892, 166] on icon "Close" at bounding box center [899, 164] width 22 height 23
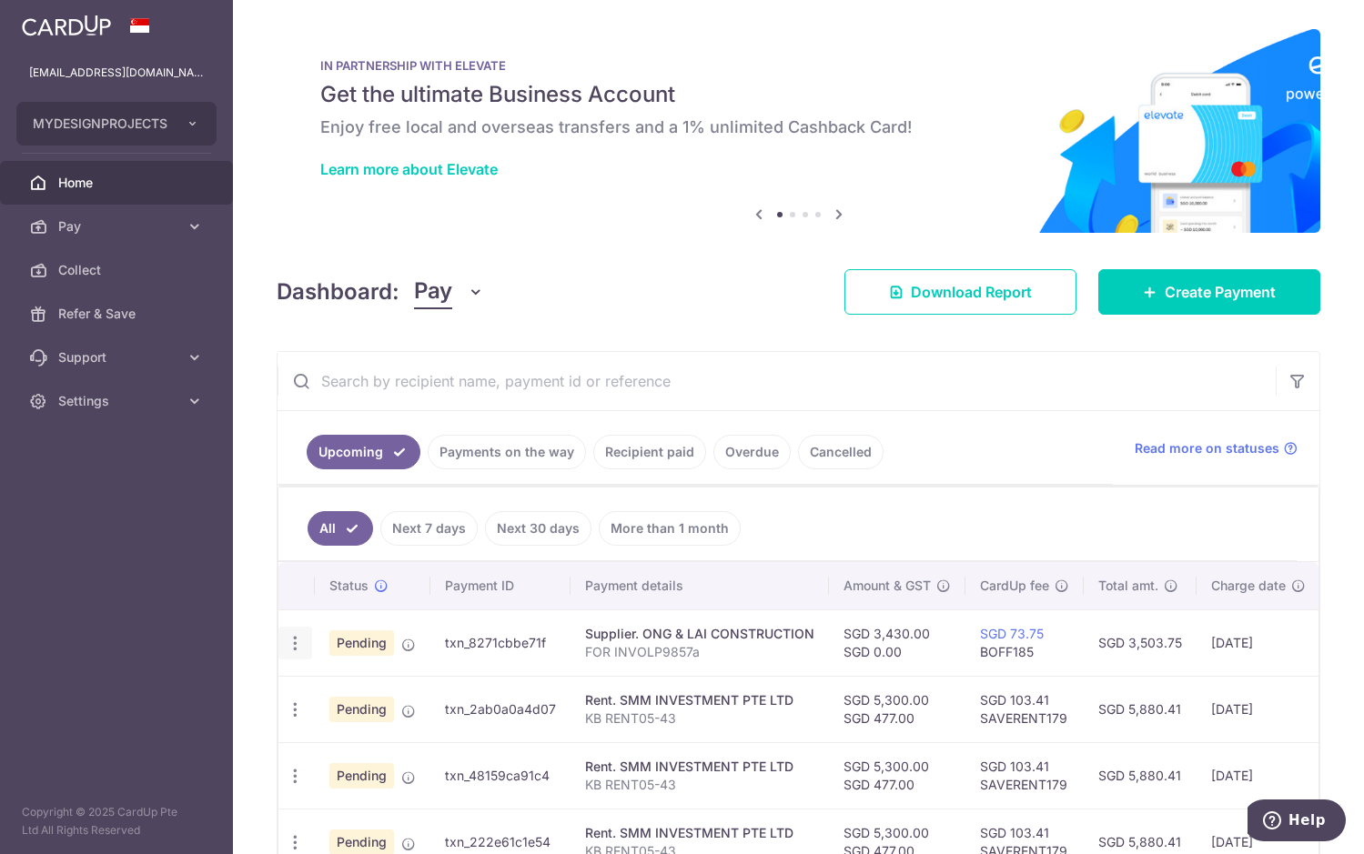
click at [293, 646] on icon "button" at bounding box center [295, 643] width 19 height 19
click at [388, 788] on span "Upload doc" at bounding box center [392, 783] width 124 height 22
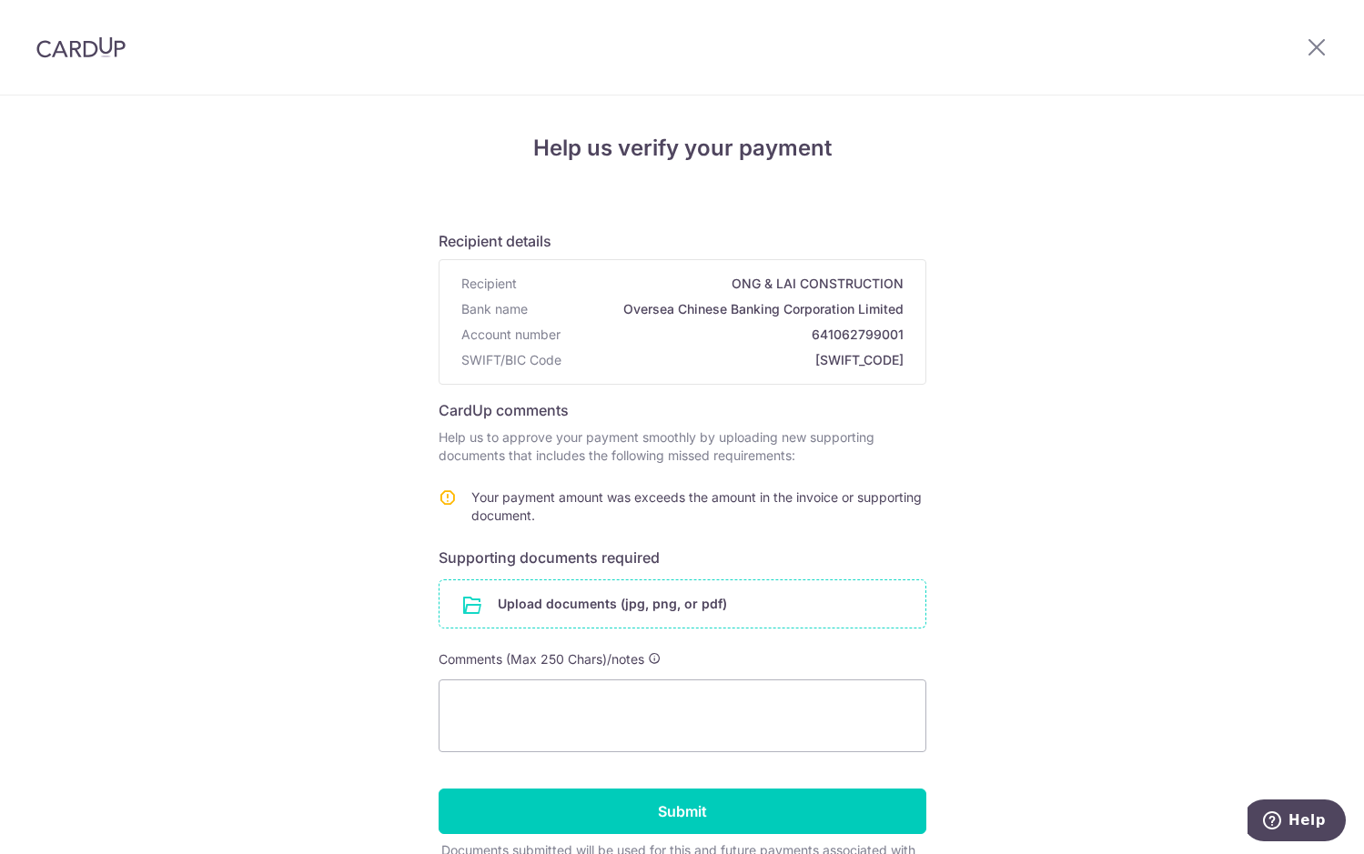
click at [620, 610] on input "file" at bounding box center [682, 603] width 486 height 47
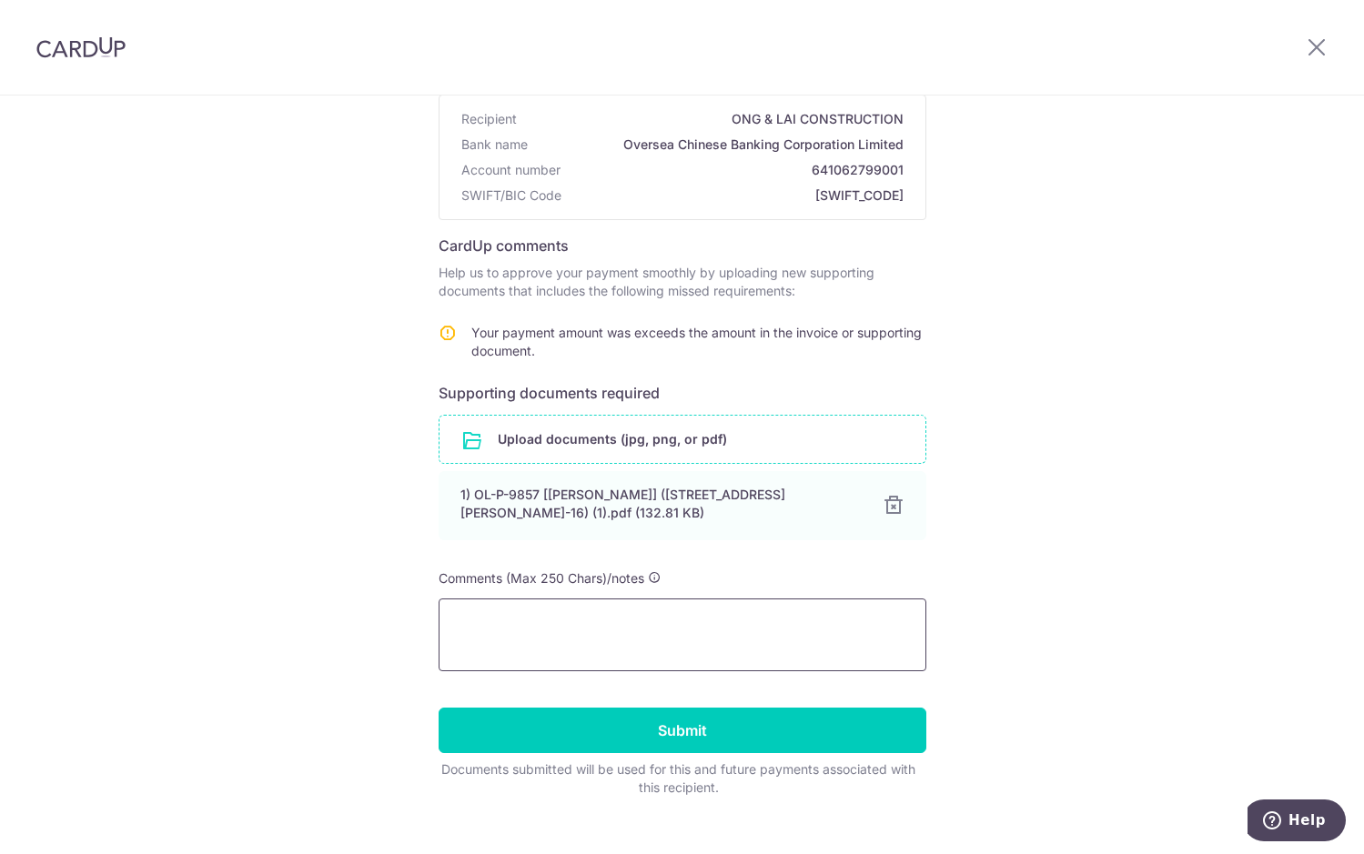
scroll to position [193, 0]
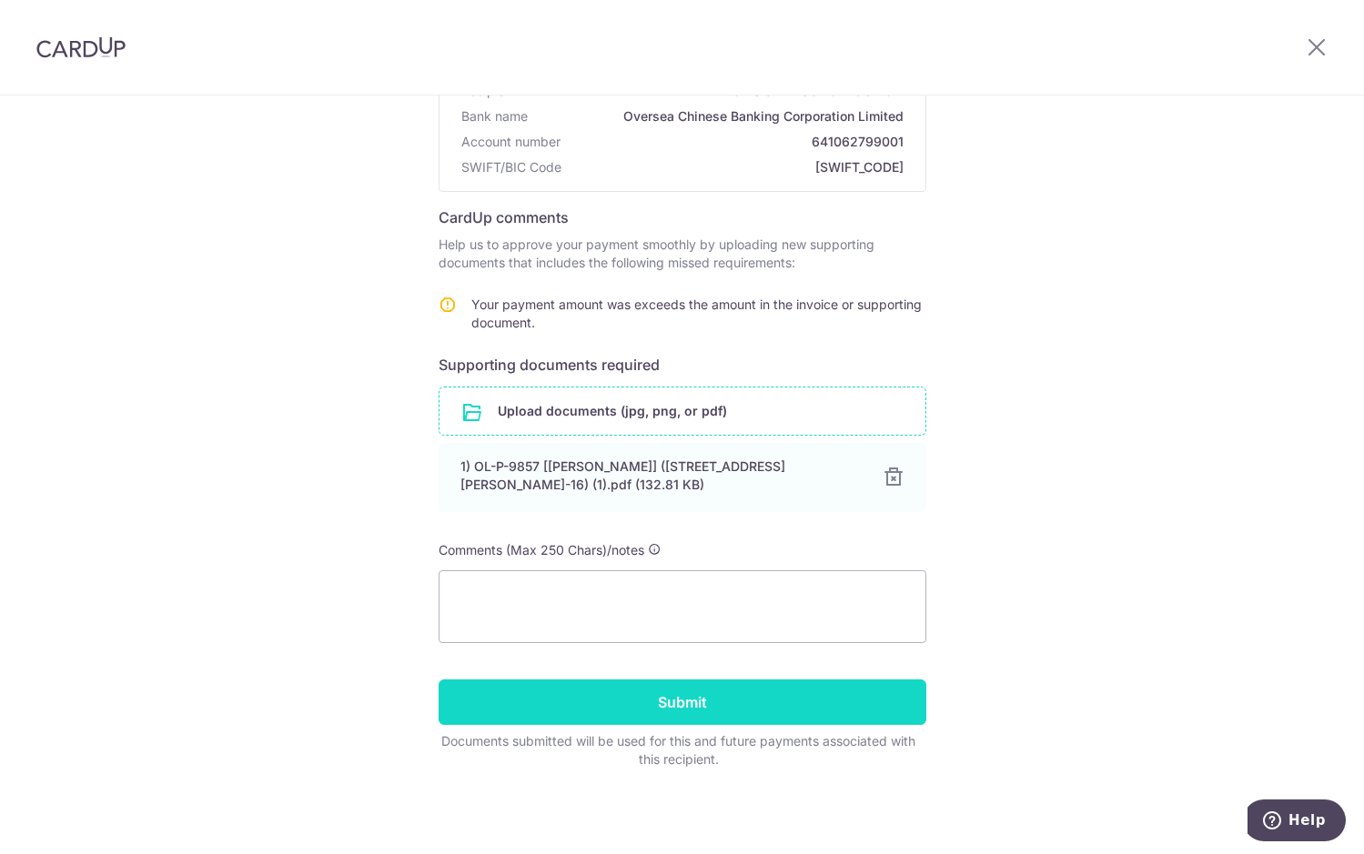
click at [791, 706] on input "Submit" at bounding box center [683, 702] width 488 height 45
